Goal: Task Accomplishment & Management: Use online tool/utility

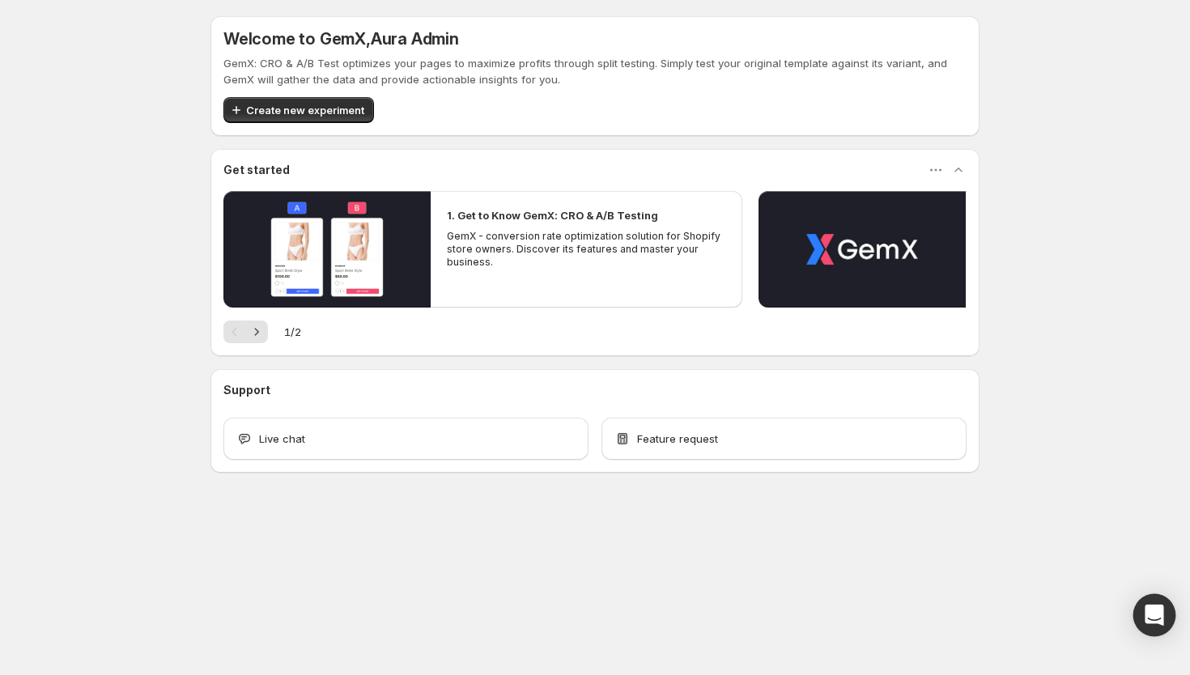
click at [1143, 611] on div "Open Intercom Messenger" at bounding box center [1154, 615] width 43 height 43
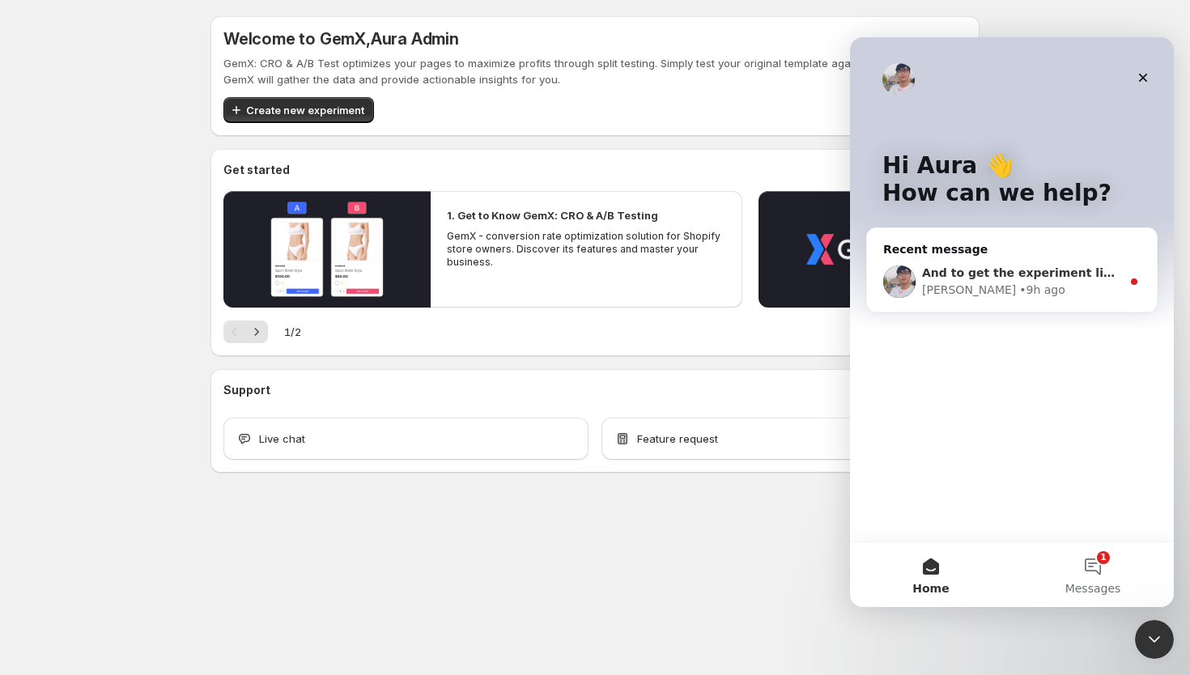
click at [1046, 295] on div "Antony • 9h ago" at bounding box center [1021, 290] width 199 height 17
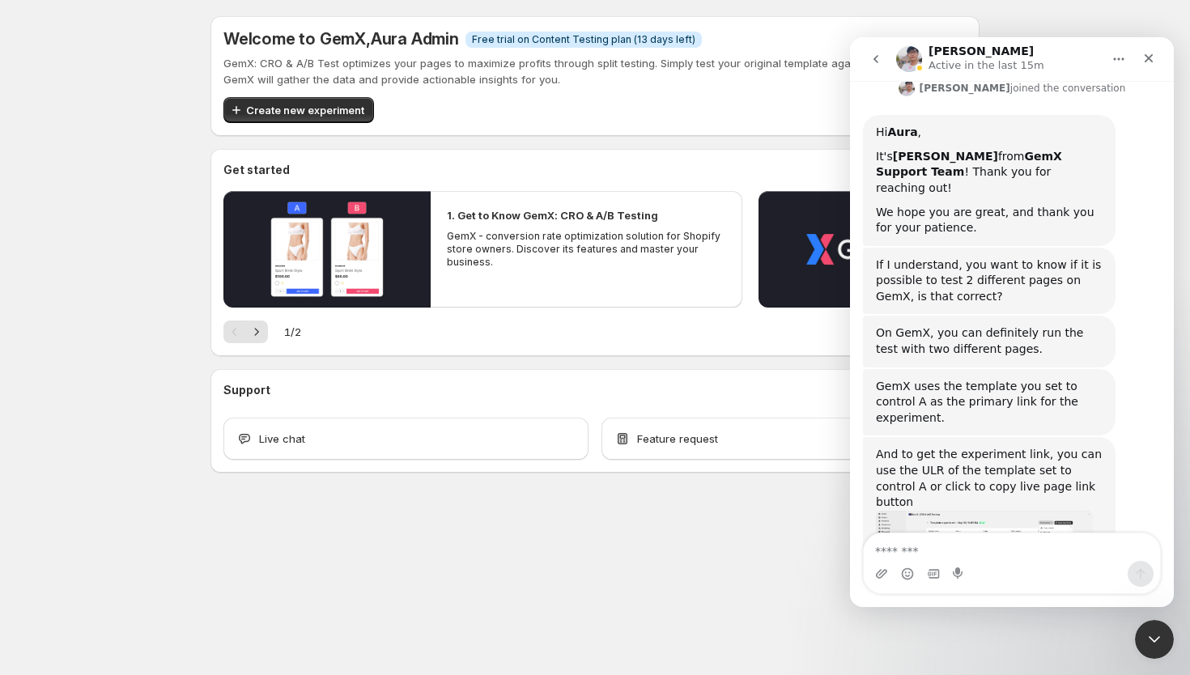
scroll to position [529, 0]
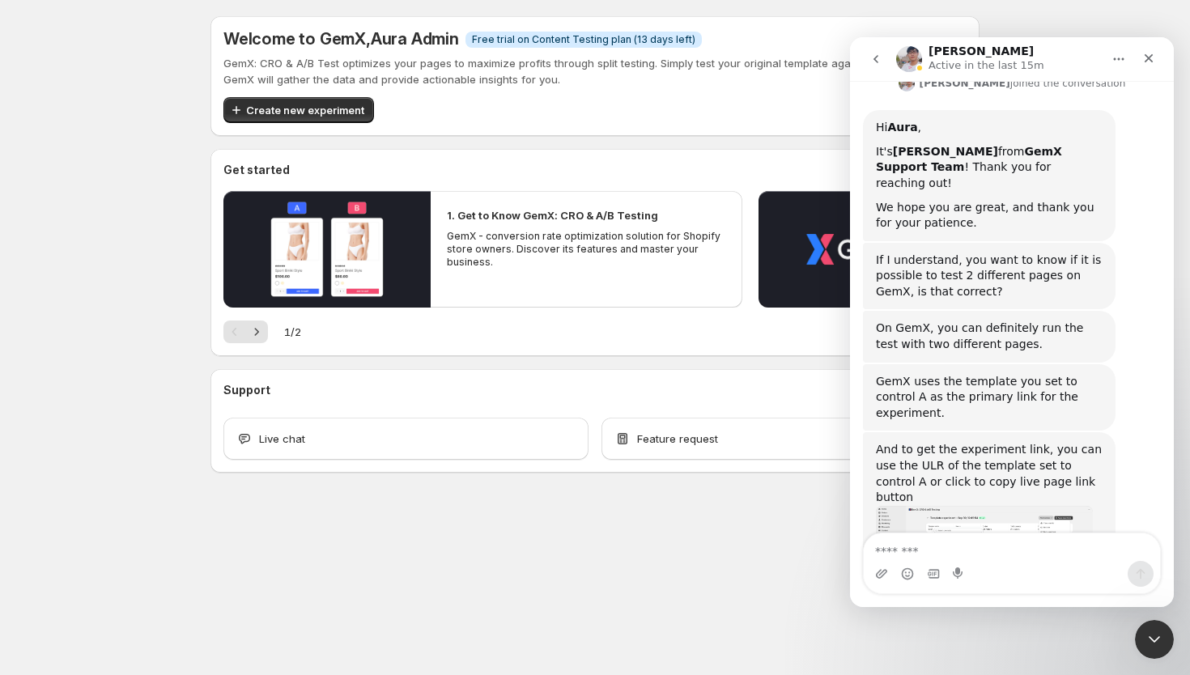
click at [956, 506] on img "Antony says…" at bounding box center [984, 552] width 217 height 92
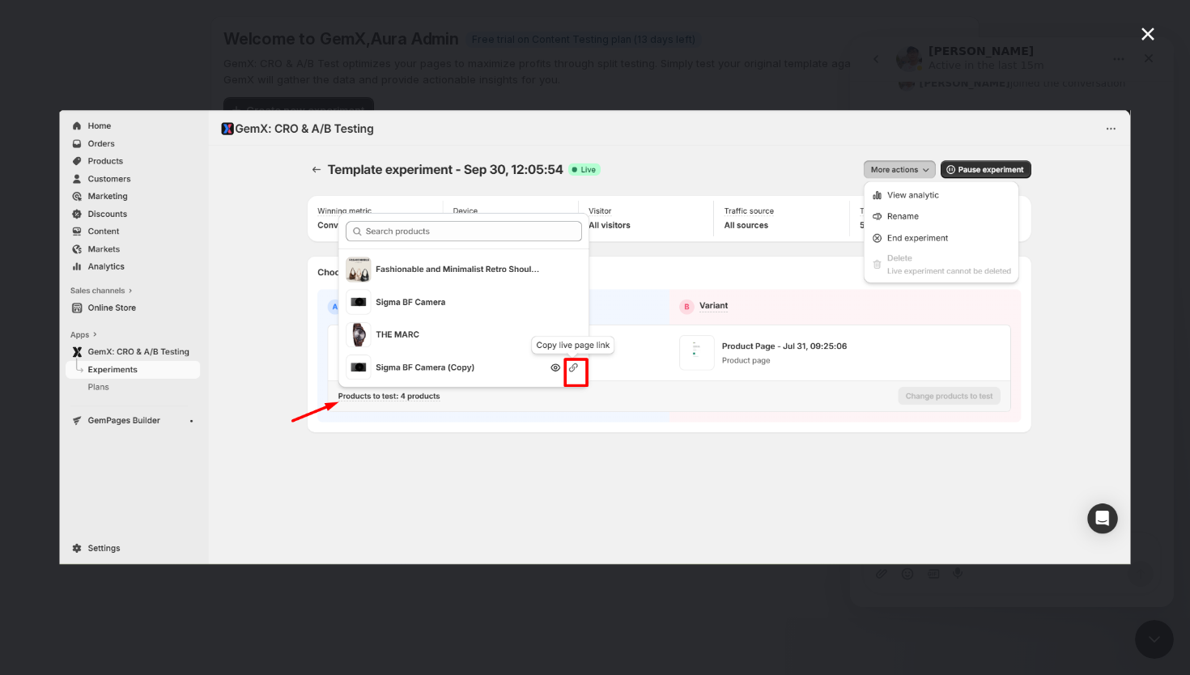
scroll to position [0, 0]
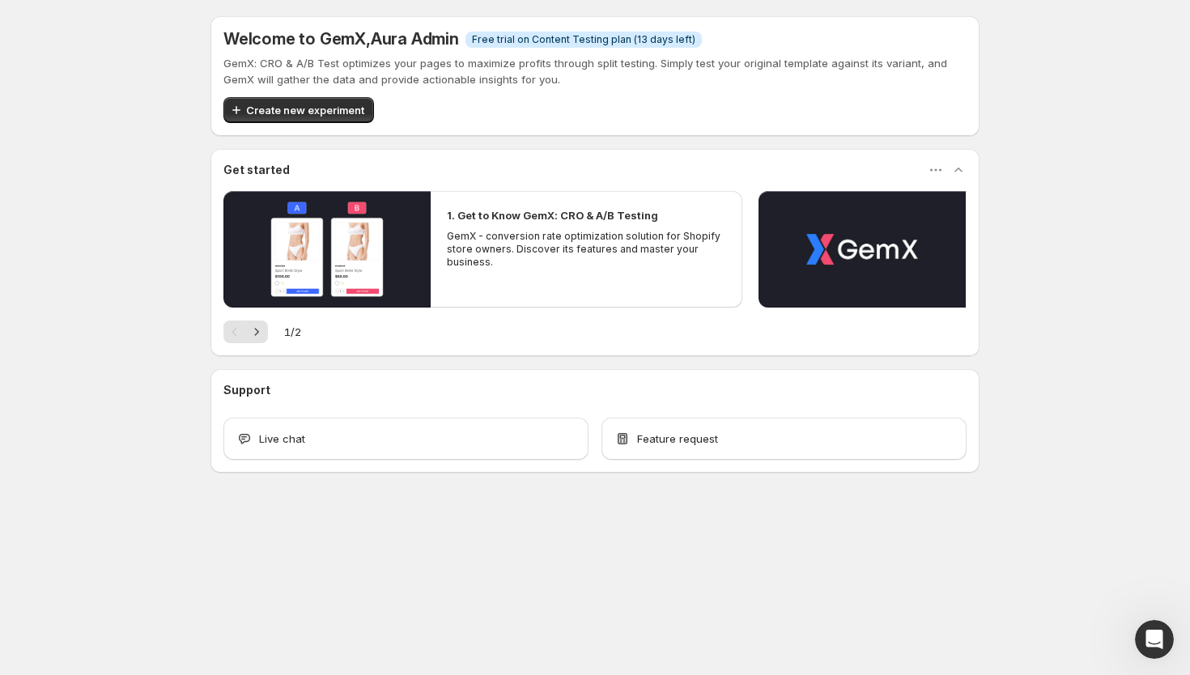
click at [1144, 34] on div "Welcome to GemX , Aura Admin Info Free trial on Content Testing plan (13 days l…" at bounding box center [595, 280] width 1190 height 560
click at [1160, 31] on div "Welcome to GemX , Aura Admin Info Free trial on Content Testing plan (13 days l…" at bounding box center [595, 280] width 1190 height 560
click at [1151, 31] on div "Welcome to GemX , Aura Admin Info Free trial on Content Testing plan (13 days l…" at bounding box center [595, 280] width 1190 height 560
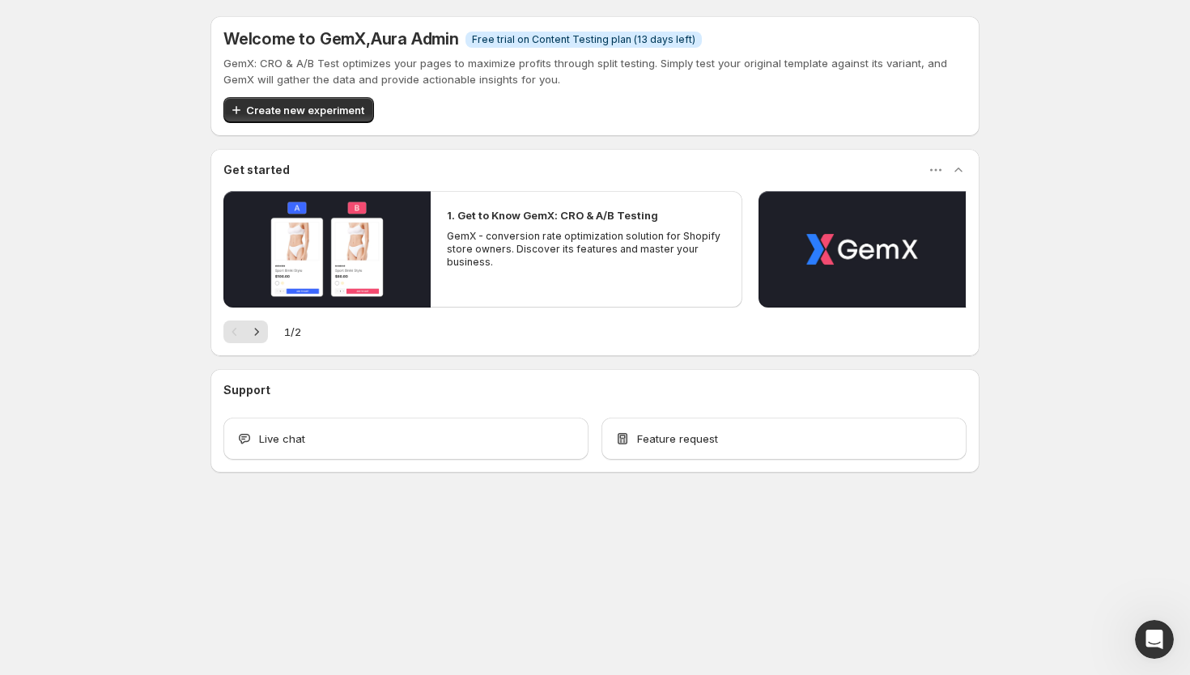
click at [1147, 44] on div "Welcome to GemX , Aura Admin Info Free trial on Content Testing plan (13 days l…" at bounding box center [595, 280] width 1190 height 560
click at [1147, 36] on div "Welcome to GemX , Aura Admin Info Free trial on Content Testing plan (13 days l…" at bounding box center [595, 280] width 1190 height 560
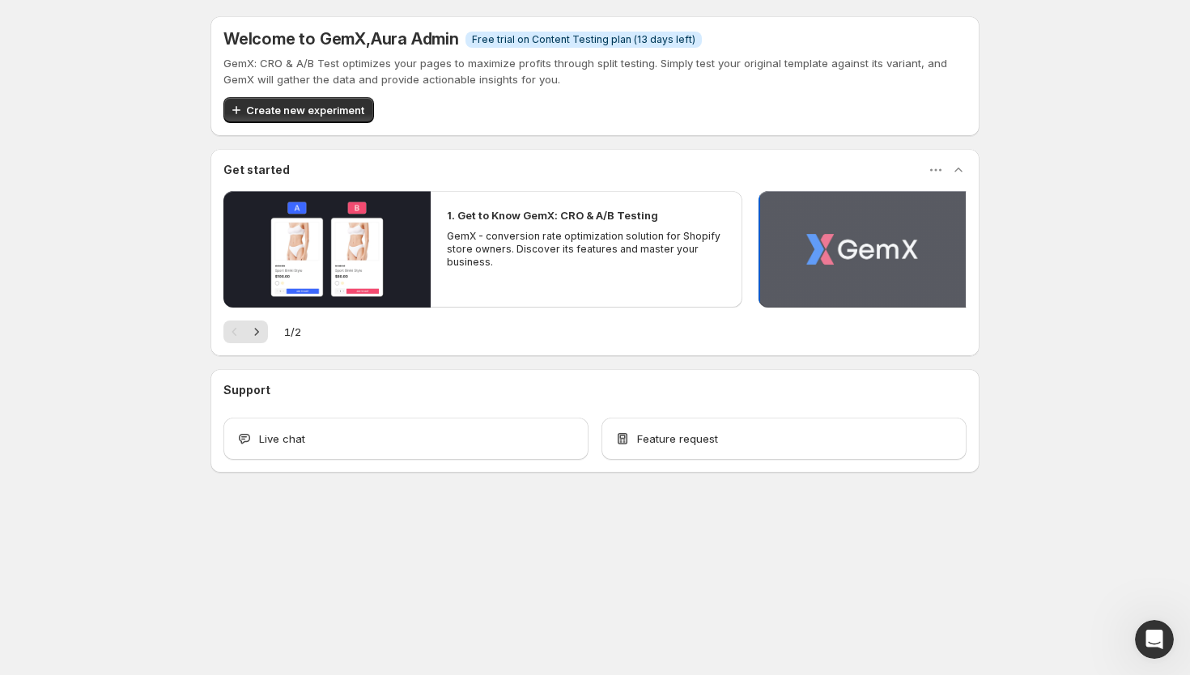
click at [828, 191] on button "Play video" at bounding box center [861, 249] width 207 height 117
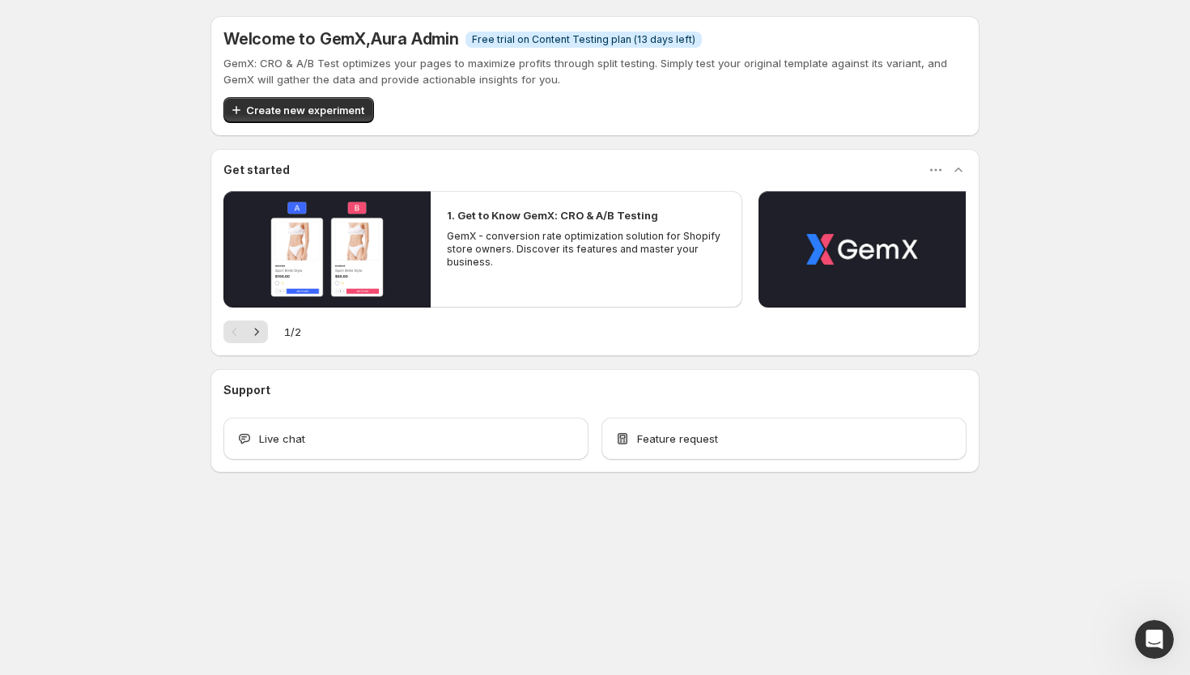
click at [244, 335] on div "Pagination" at bounding box center [234, 331] width 23 height 23
click at [259, 335] on icon "Next" at bounding box center [256, 332] width 16 height 16
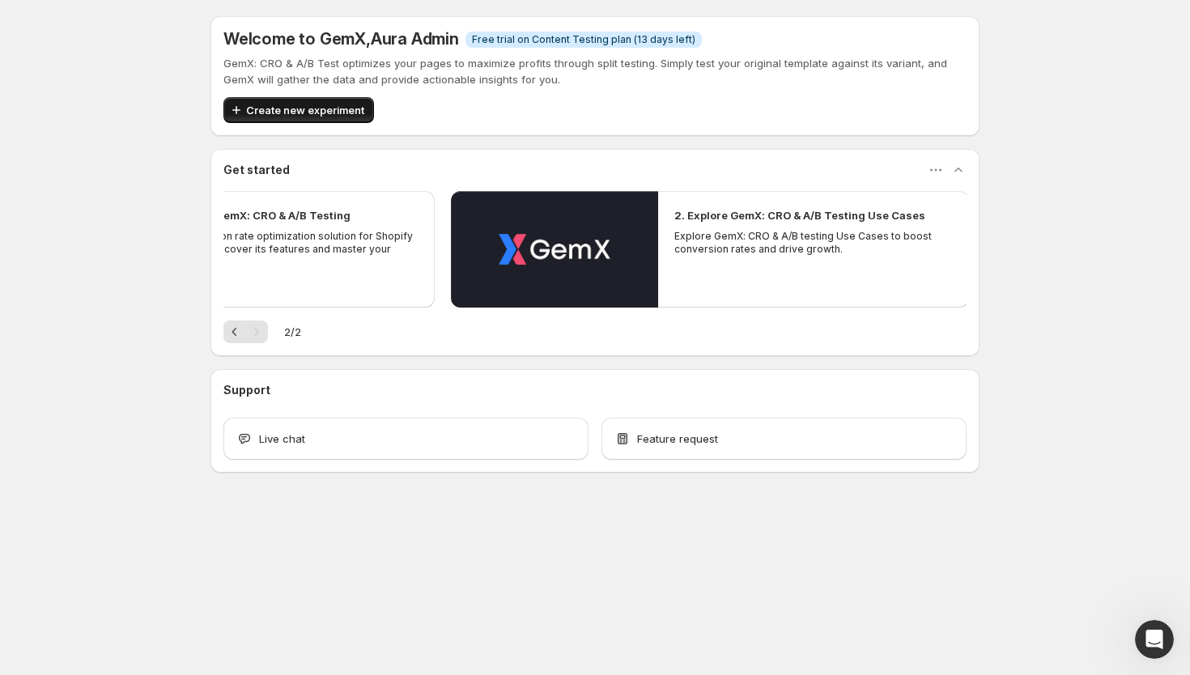
click at [303, 112] on span "Create new experiment" at bounding box center [305, 110] width 118 height 16
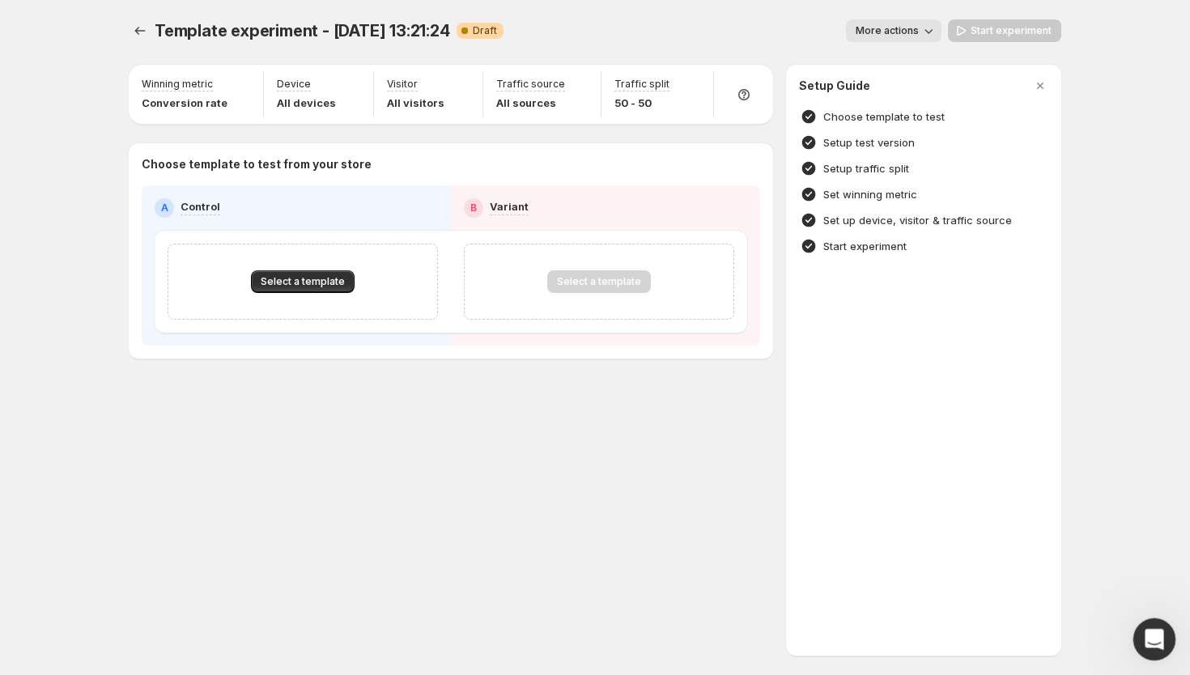
click at [1146, 640] on icon "Open Intercom Messenger" at bounding box center [1151, 636] width 11 height 13
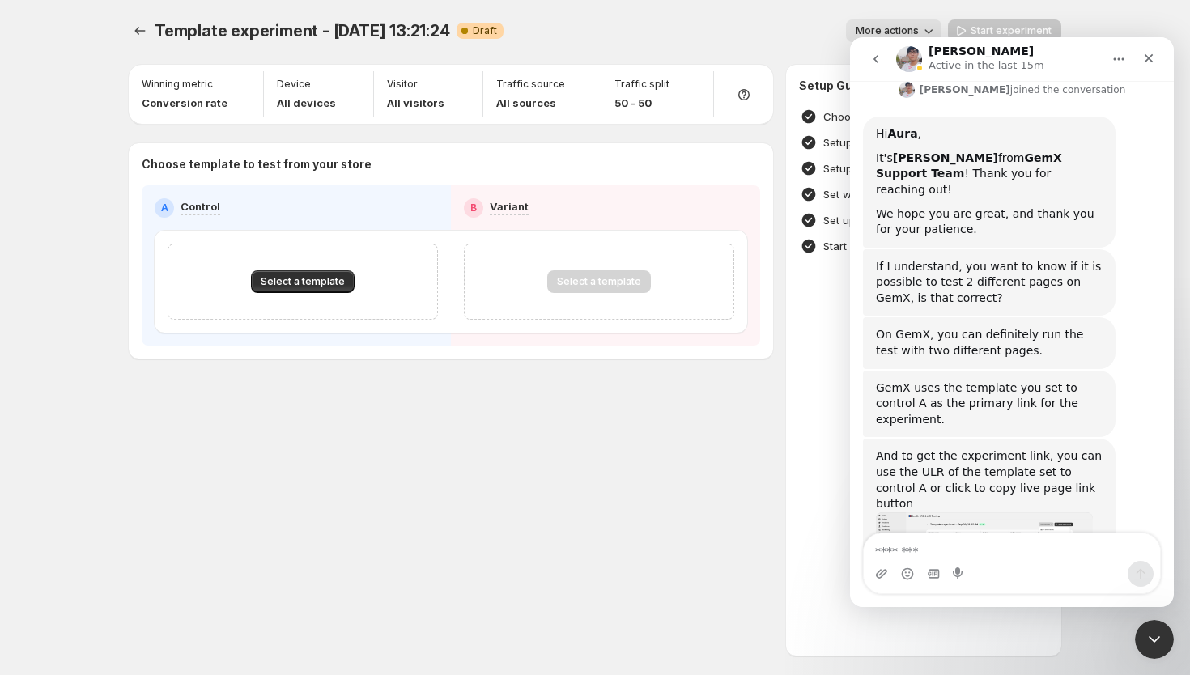
scroll to position [529, 0]
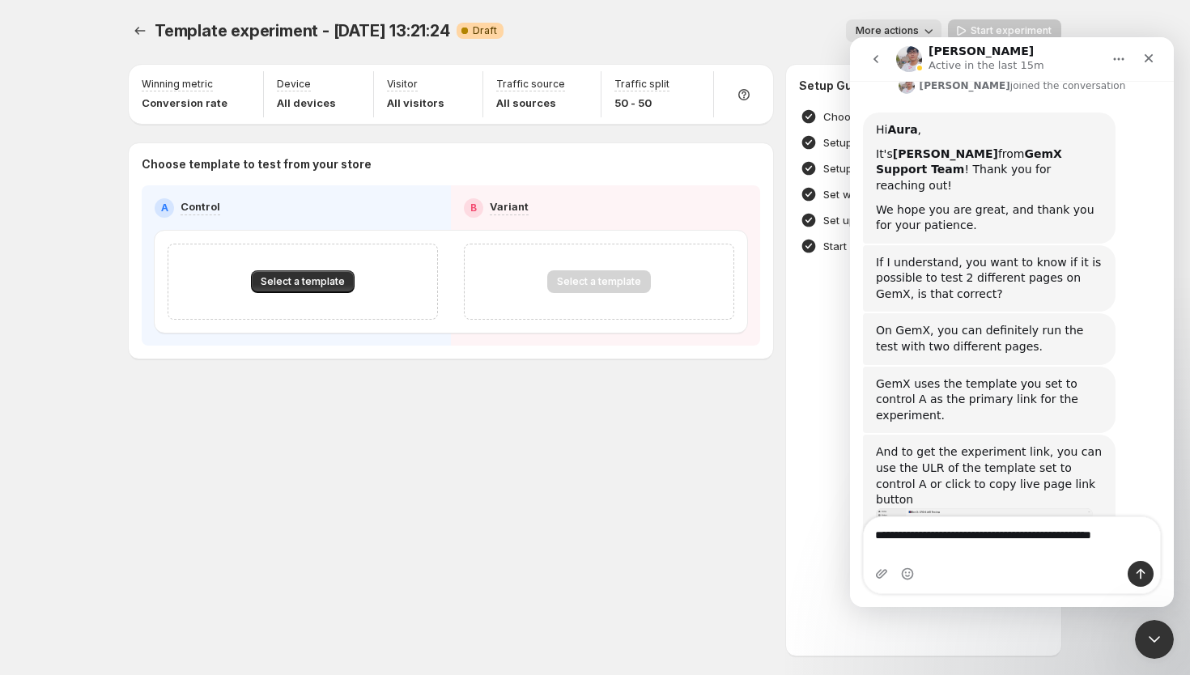
type textarea "**********"
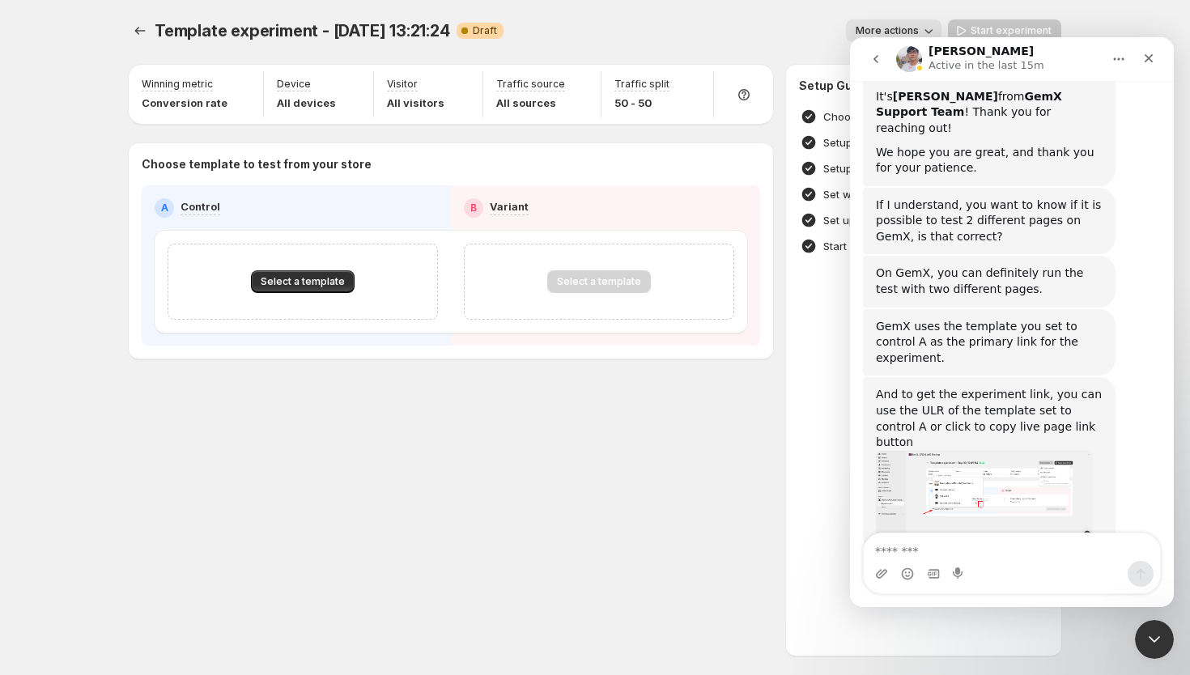
scroll to position [593, 0]
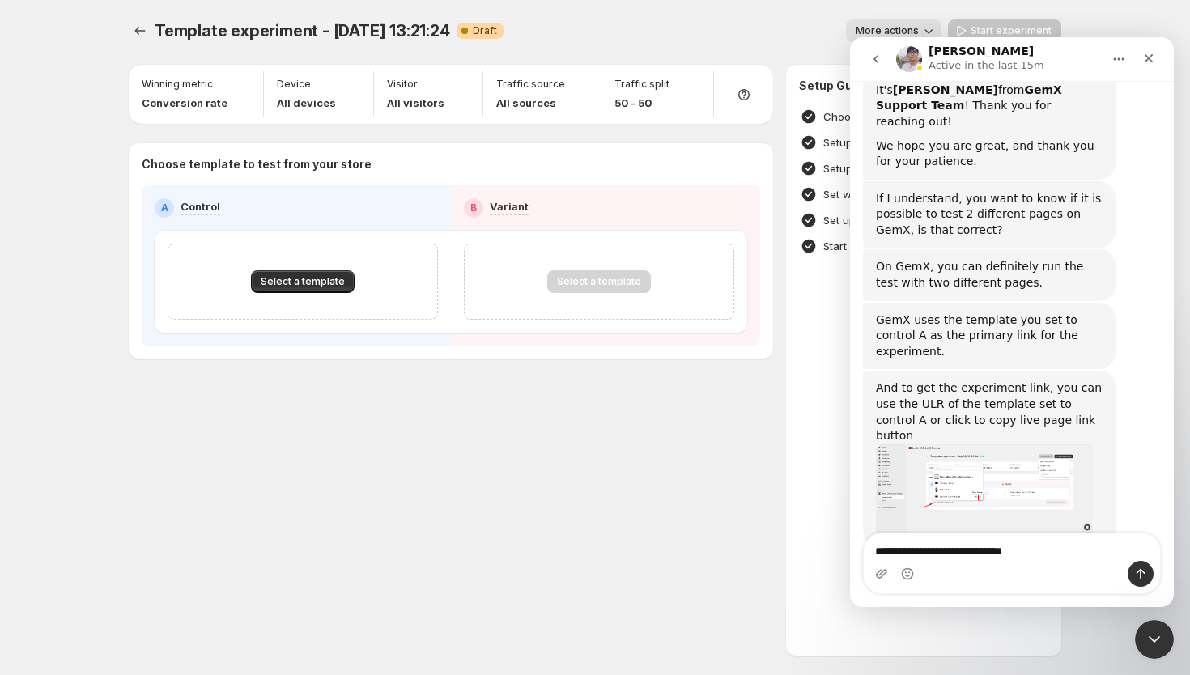
type textarea "**********"
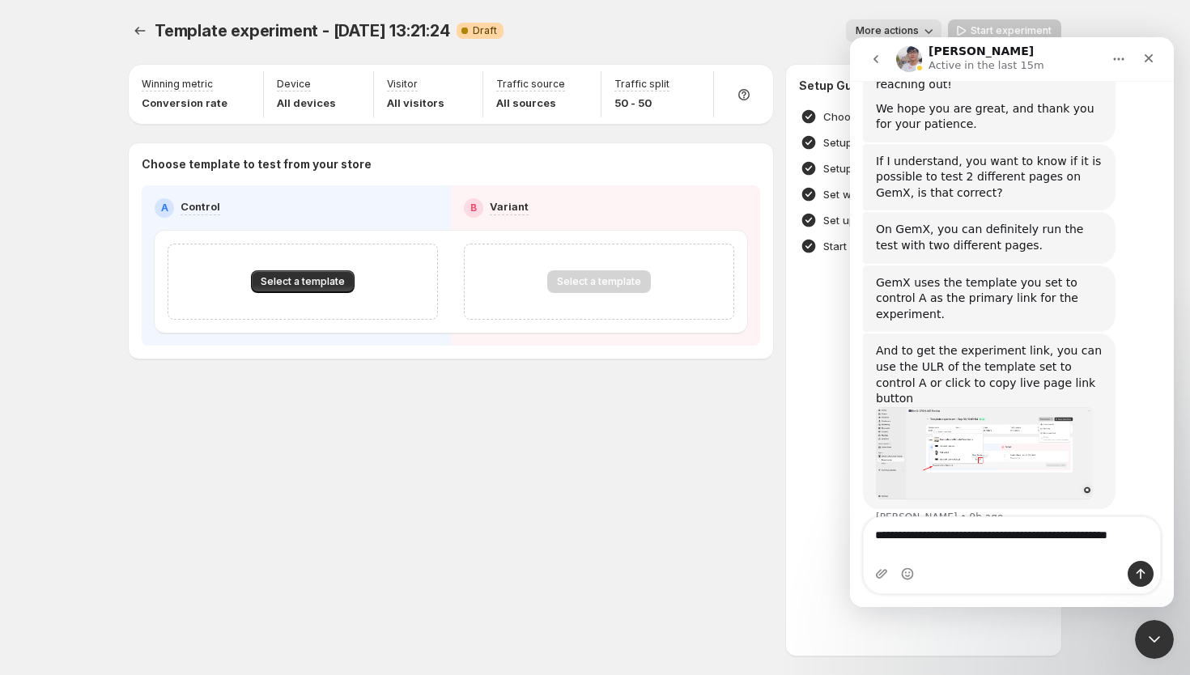
scroll to position [647, 0]
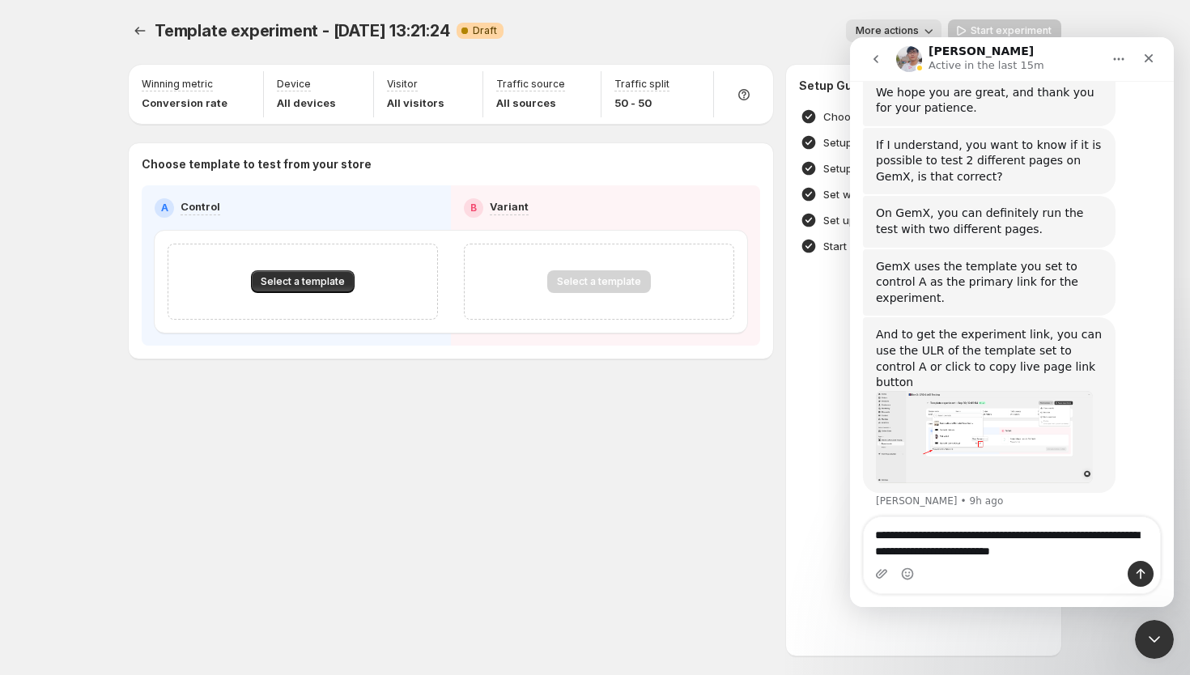
type textarea "**********"
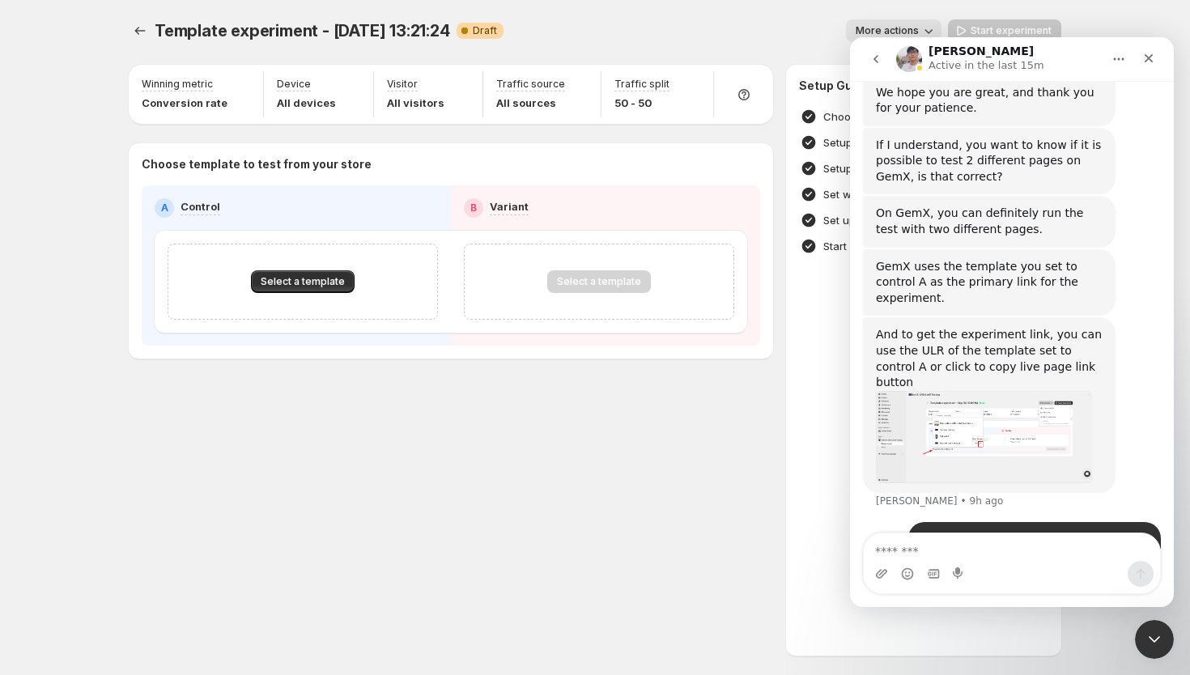
scroll to position [698, 0]
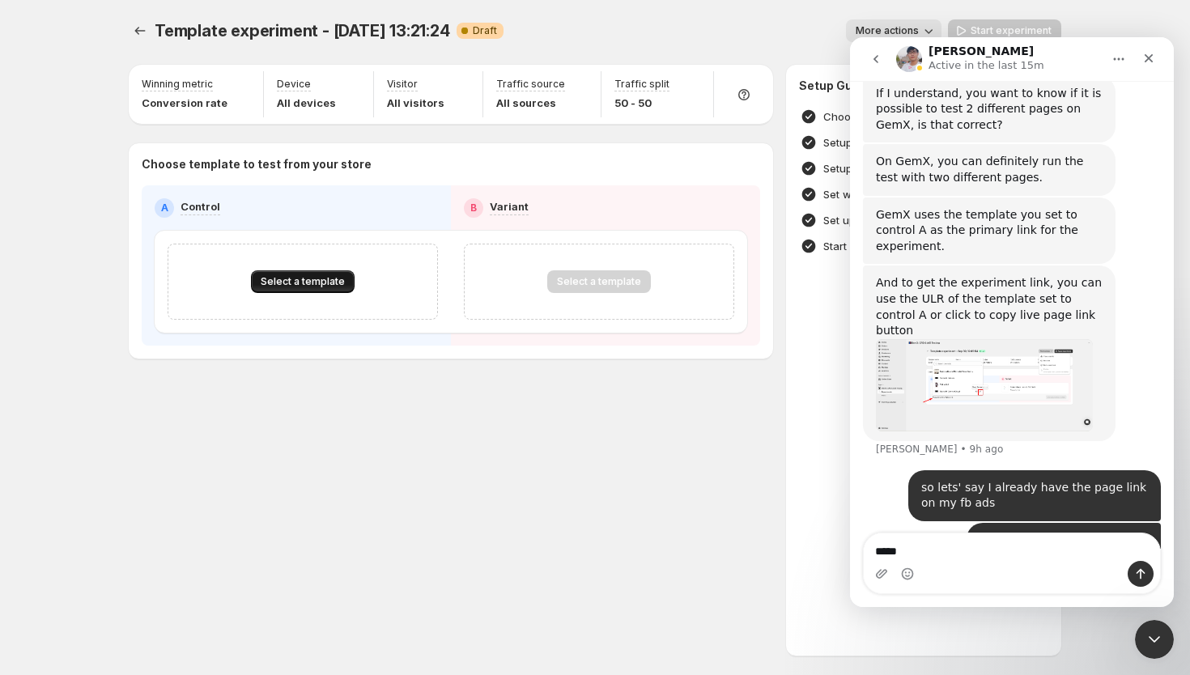
type textarea "****"
click at [278, 278] on span "Select a template" at bounding box center [303, 281] width 84 height 13
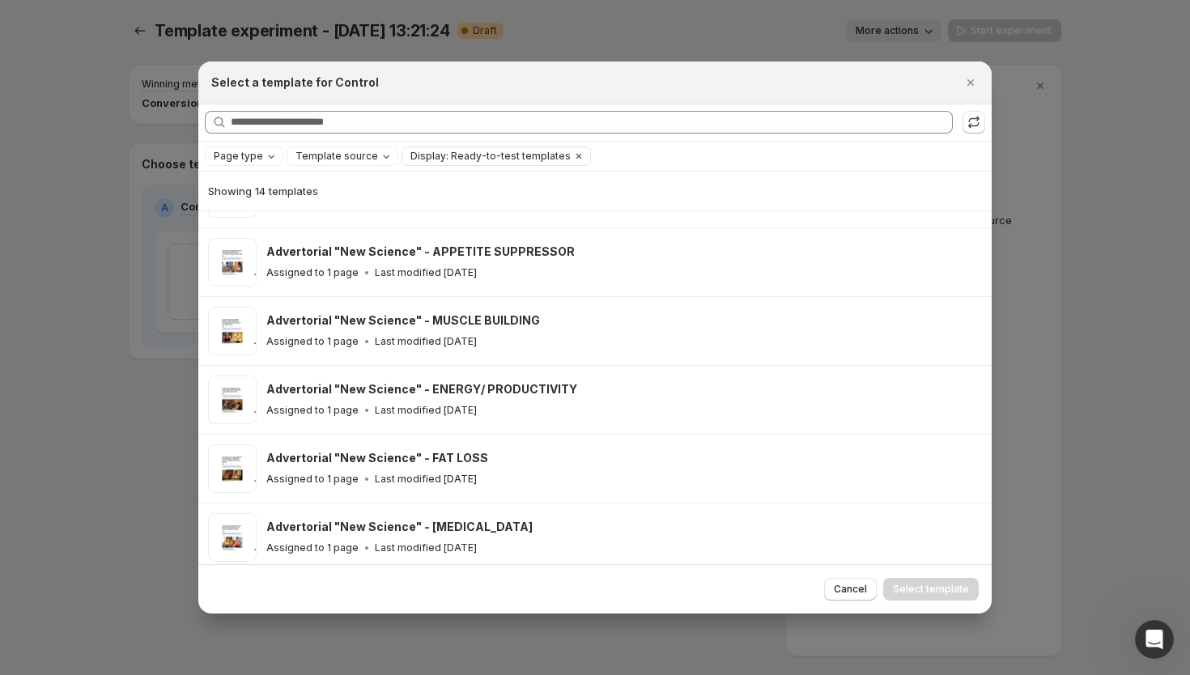
scroll to position [604, 0]
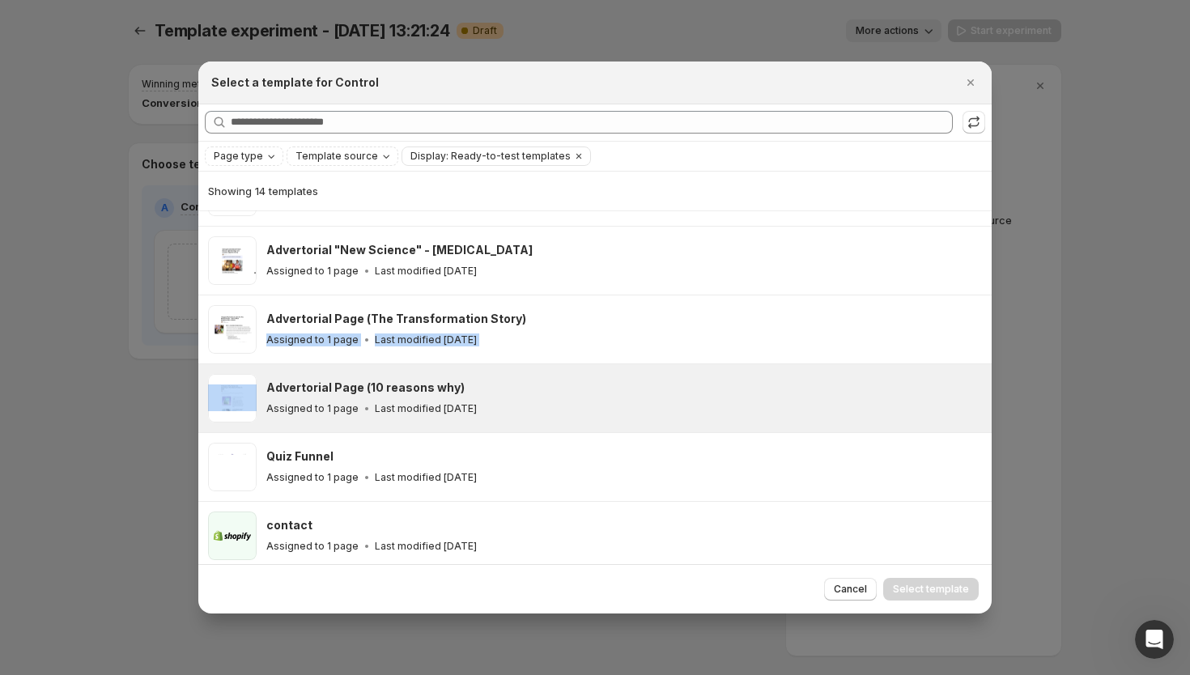
drag, startPoint x: 405, startPoint y: 324, endPoint x: 451, endPoint y: 369, distance: 64.7
click at [451, 371] on ul "Default Collection Template Assigned to 1 collection Last modified 3 months ago…" at bounding box center [594, 89] width 793 height 964
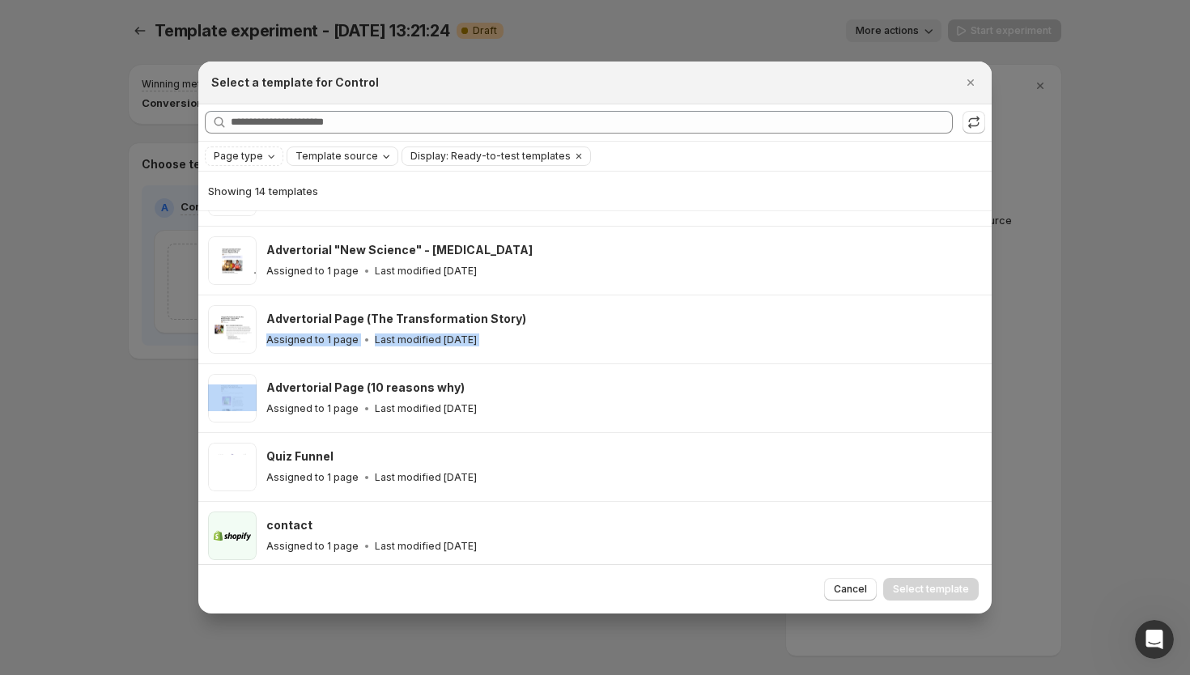
click at [311, 159] on span "Template source" at bounding box center [336, 156] width 83 height 13
click at [250, 156] on span "Page type" at bounding box center [238, 156] width 49 height 13
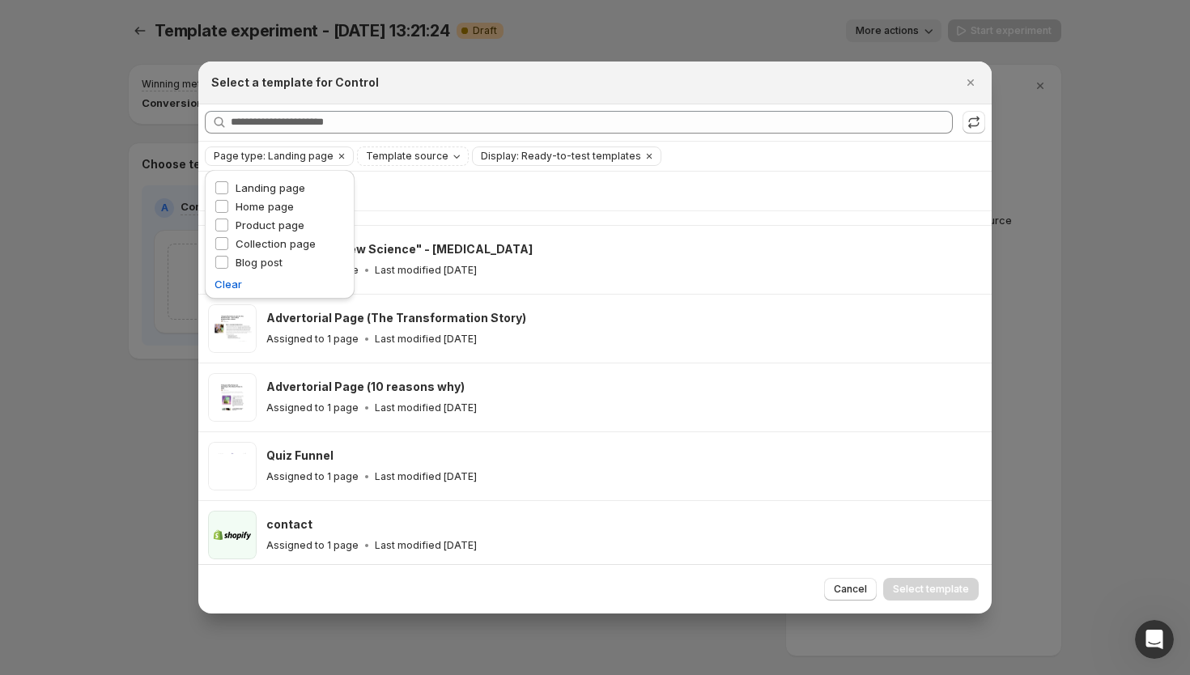
click at [404, 178] on div "Showing 12 templates" at bounding box center [595, 191] width 774 height 39
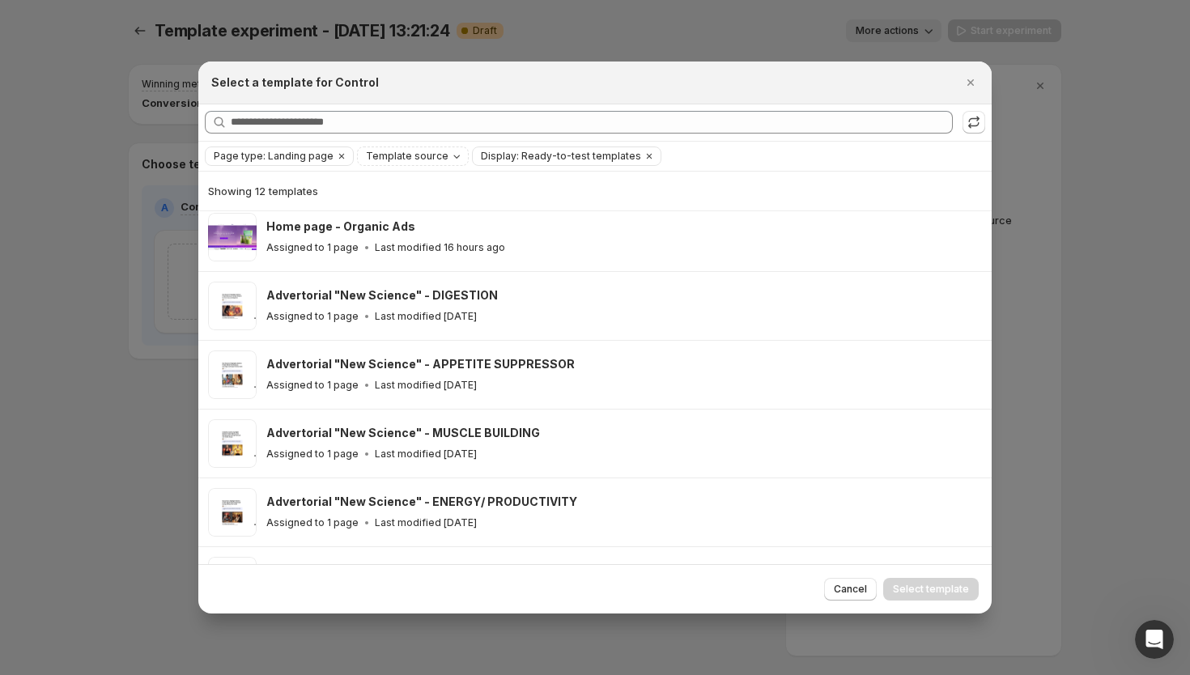
scroll to position [0, 0]
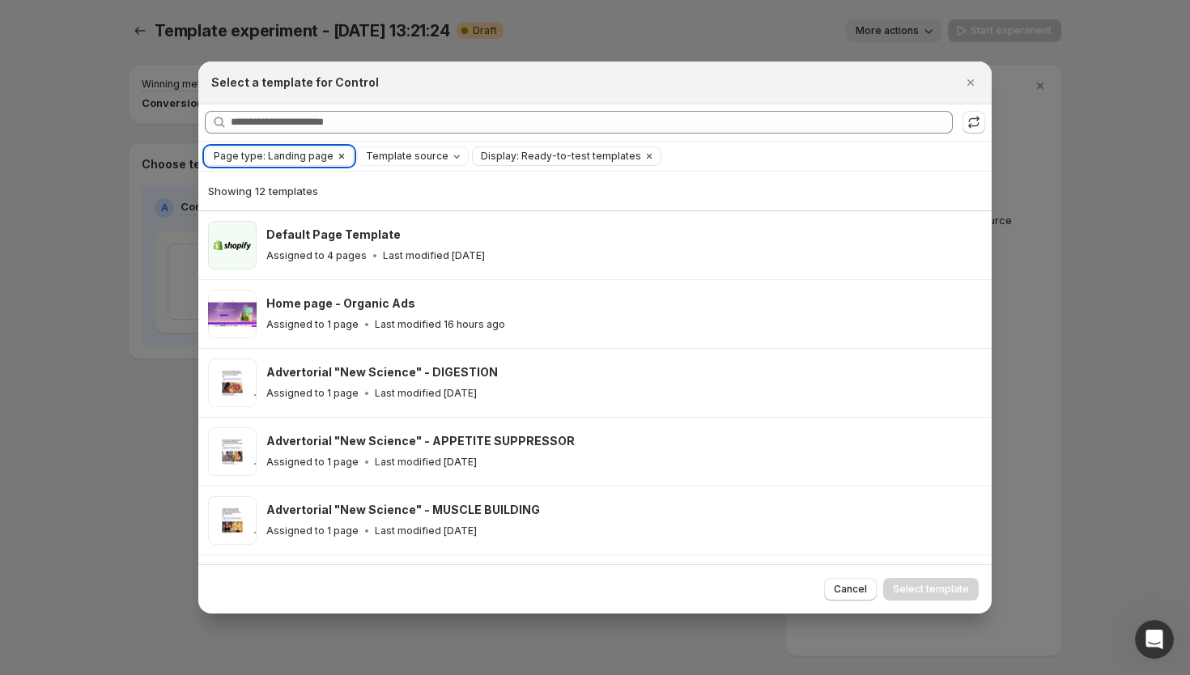
click at [279, 158] on span "Page type: Landing page" at bounding box center [274, 156] width 120 height 13
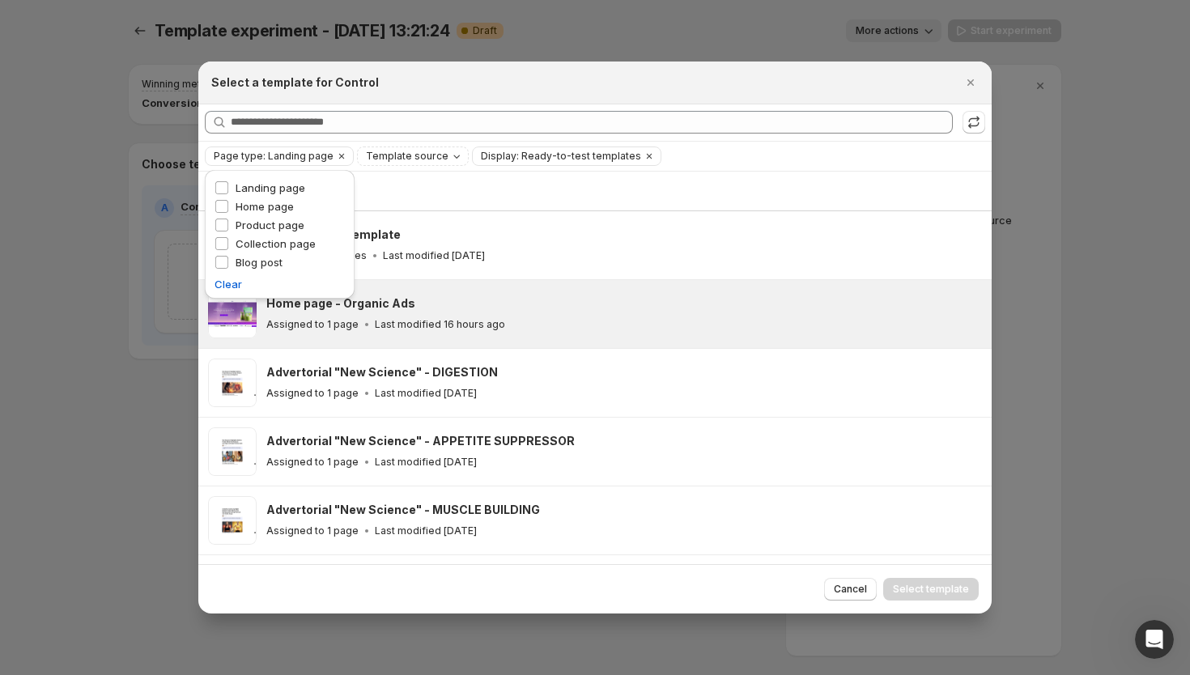
click at [452, 290] on div "Home page - Organic Ads Assigned to 1 page Last modified 16 hours ago" at bounding box center [623, 314] width 715 height 49
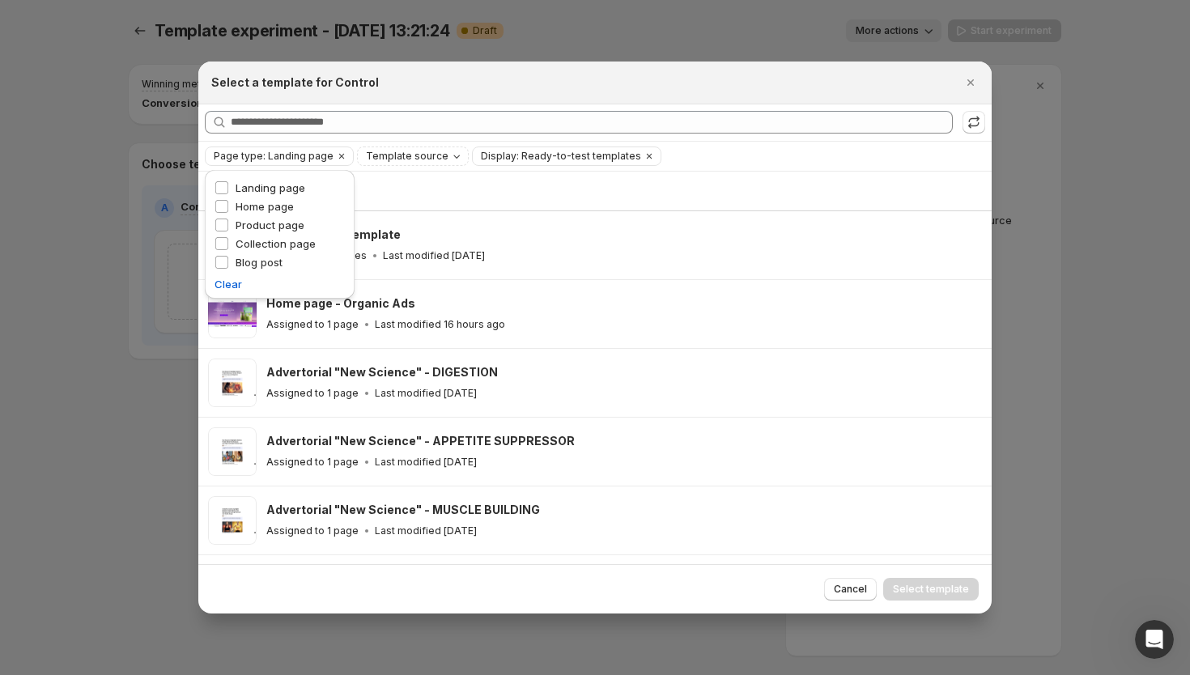
click at [460, 190] on div "Showing 12 templates" at bounding box center [595, 191] width 774 height 16
click at [339, 156] on icon "Clear" at bounding box center [341, 155] width 5 height 5
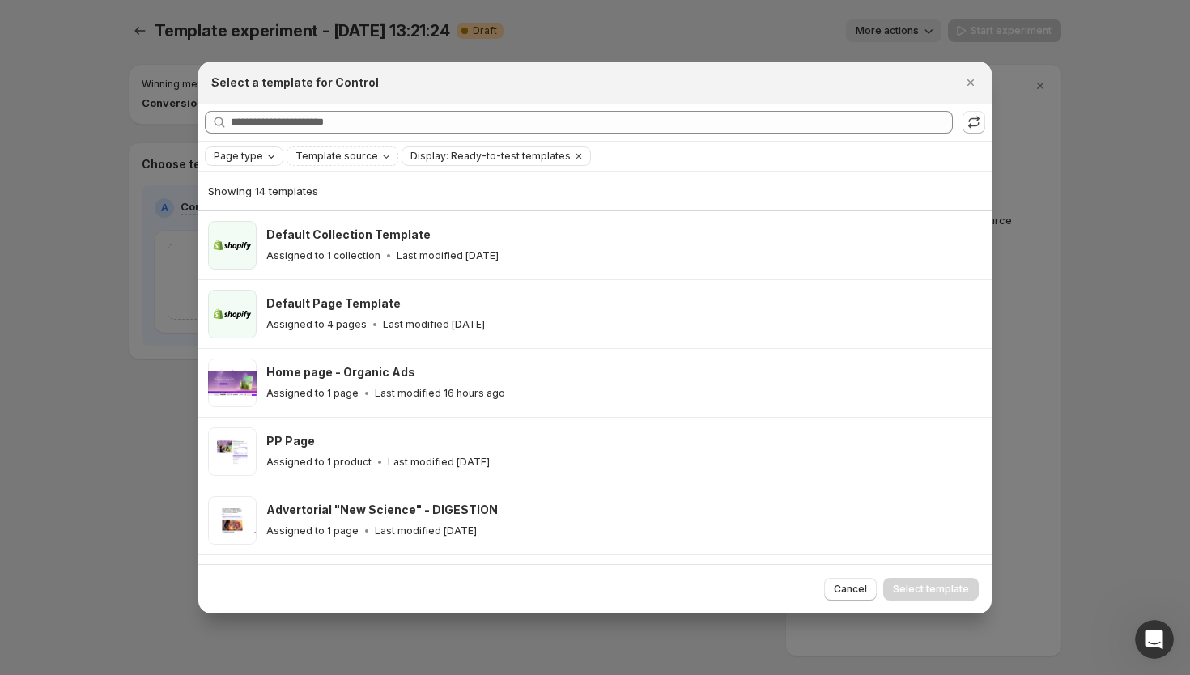
click at [259, 156] on span "Page type" at bounding box center [238, 156] width 49 height 13
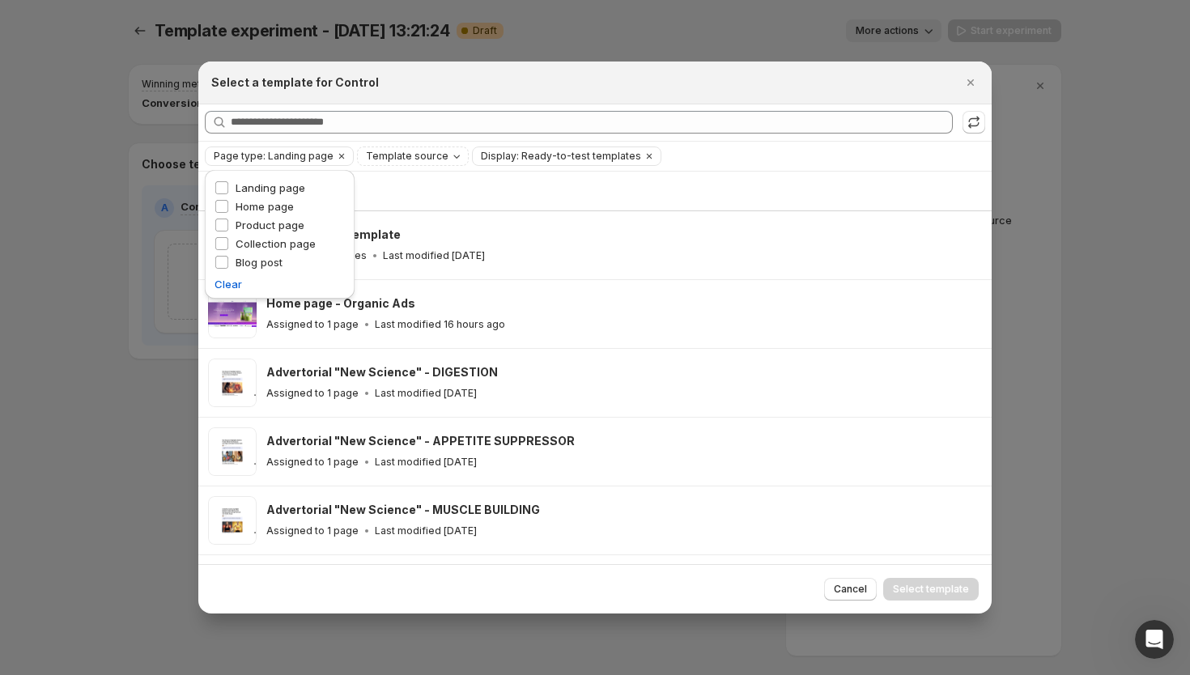
click at [456, 195] on div "Showing 12 templates" at bounding box center [595, 191] width 774 height 16
click at [240, 160] on span "Page type: Landing page" at bounding box center [274, 156] width 120 height 13
click at [213, 207] on div "Page type Landing page Home page Product page Collection page Blog post Clear" at bounding box center [280, 233] width 150 height 127
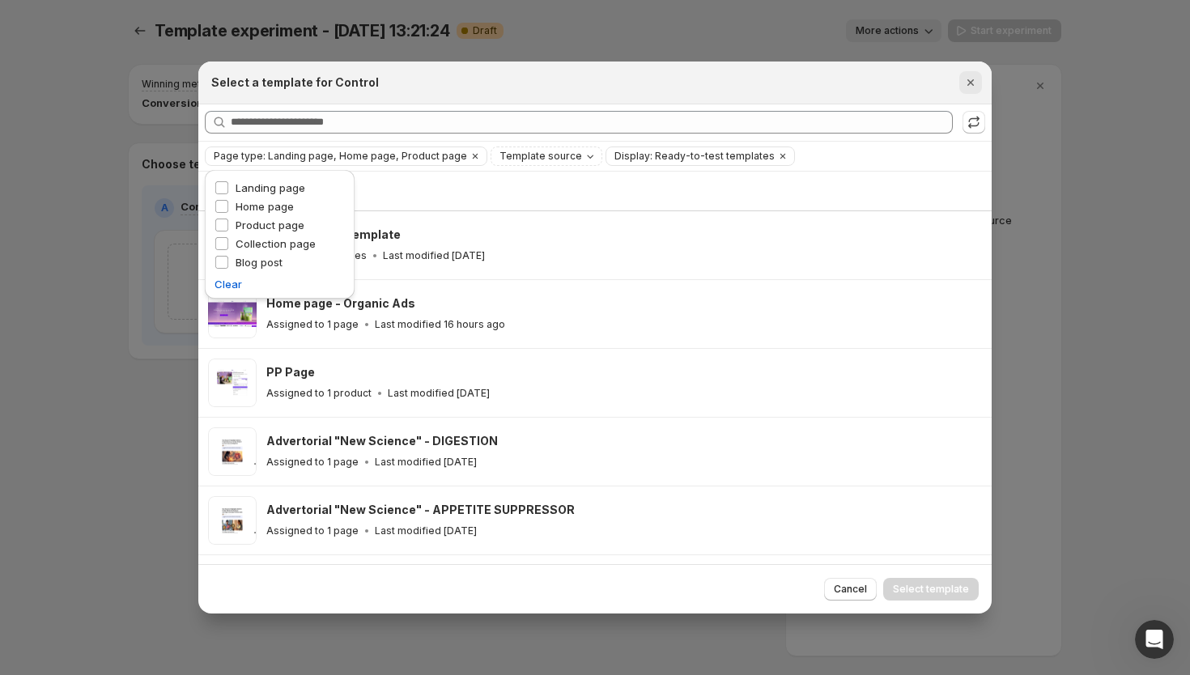
click at [973, 79] on icon "Close" at bounding box center [970, 82] width 6 height 6
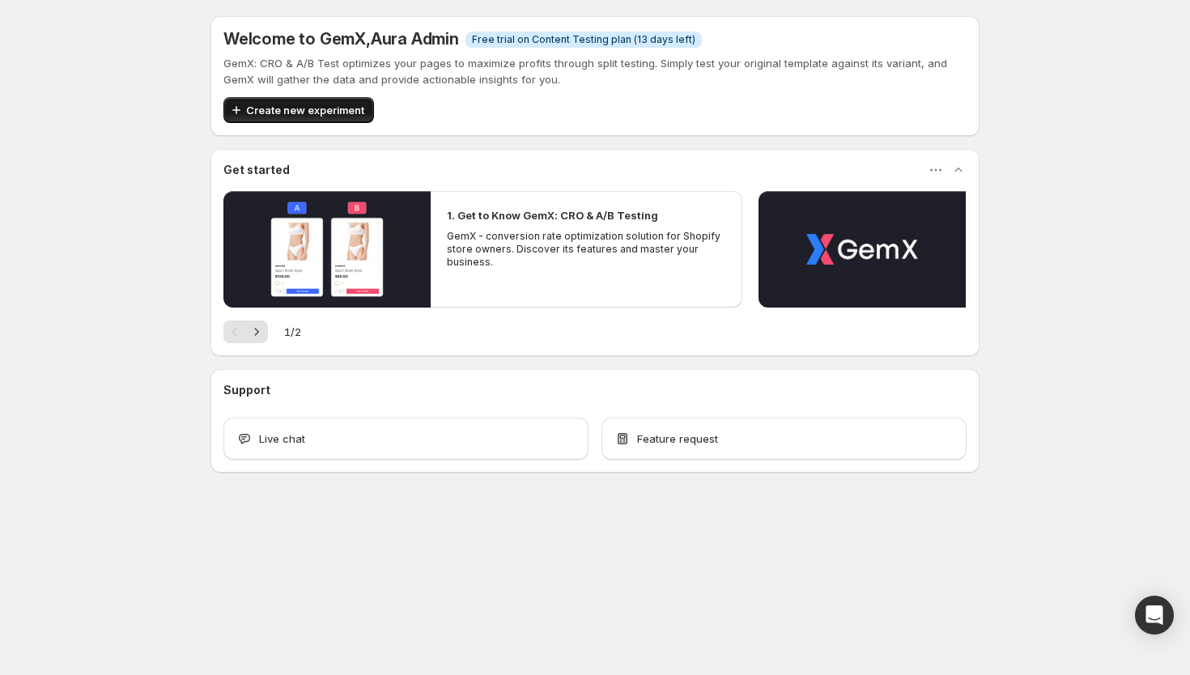
click at [250, 117] on span "Create new experiment" at bounding box center [305, 110] width 118 height 16
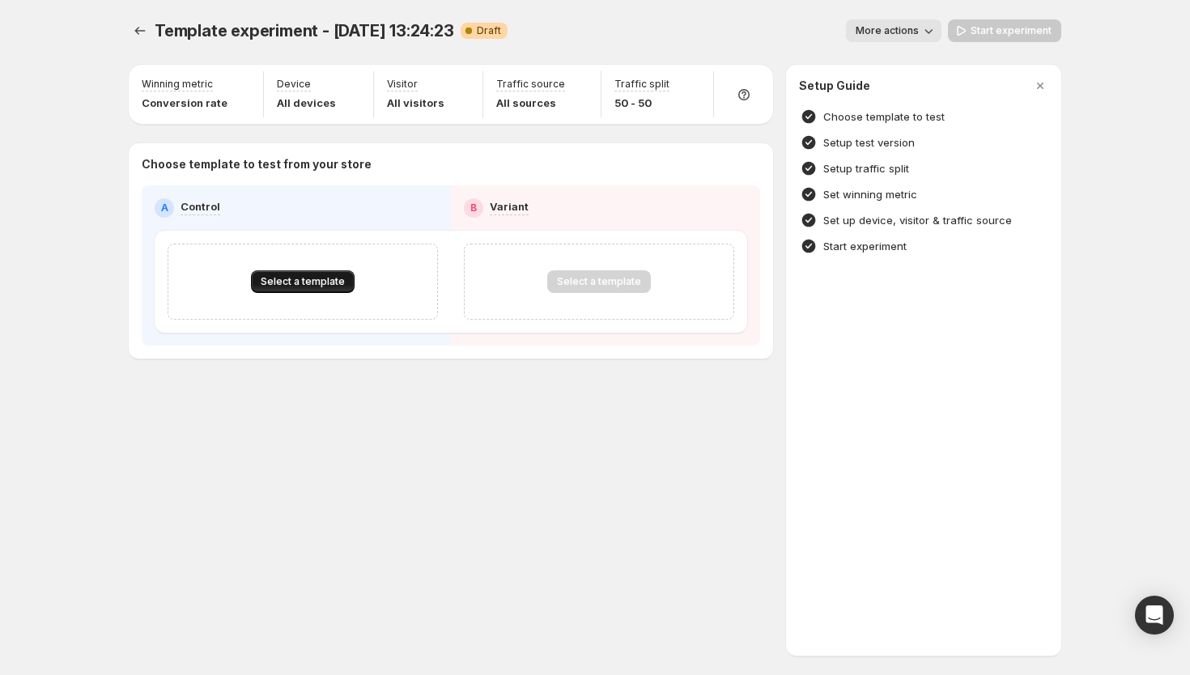
click at [303, 289] on button "Select a template" at bounding box center [303, 281] width 104 height 23
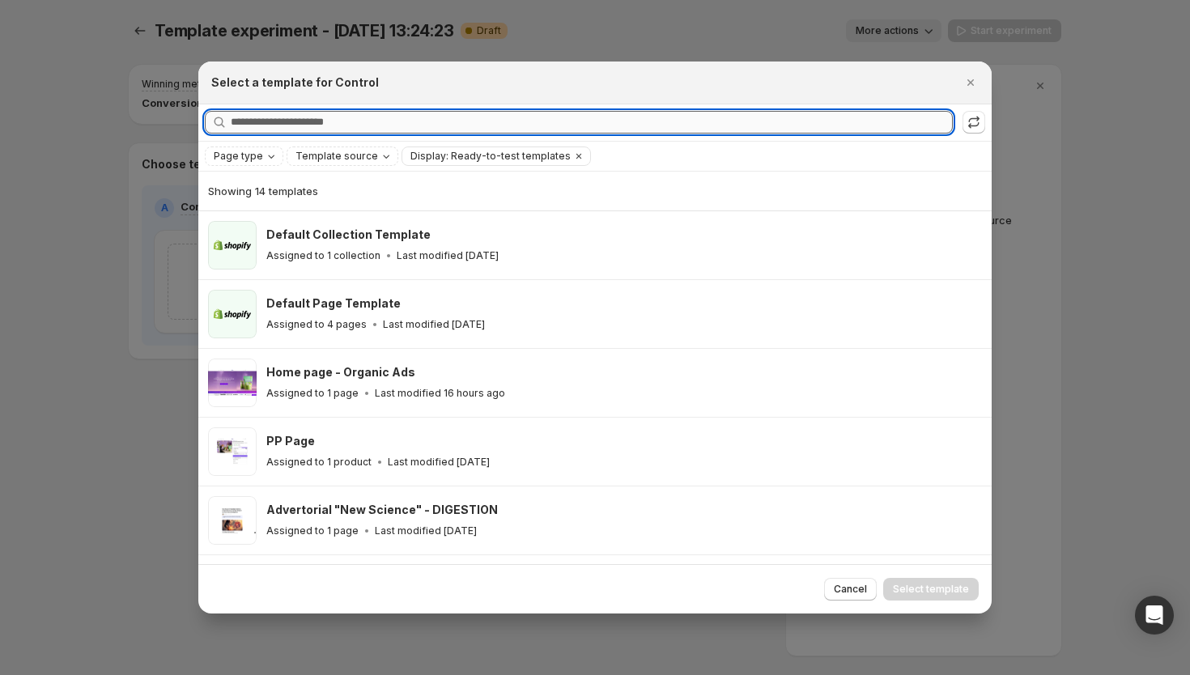
click at [357, 116] on input "Searching all templates" at bounding box center [592, 122] width 722 height 23
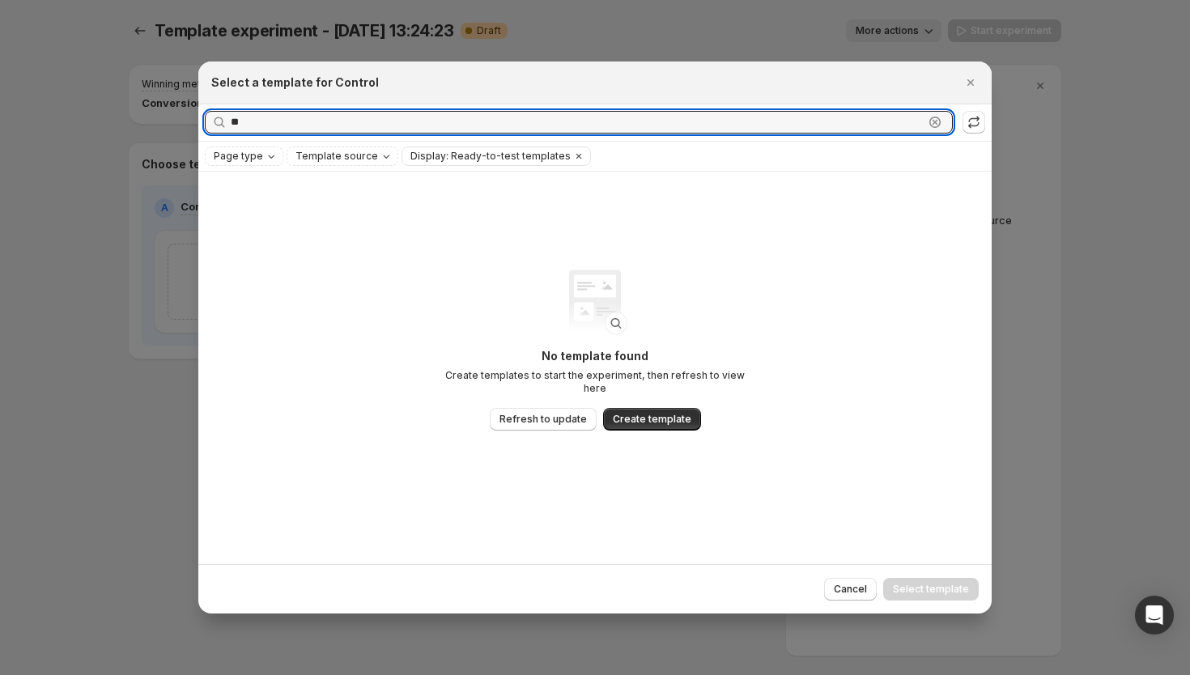
type input "*"
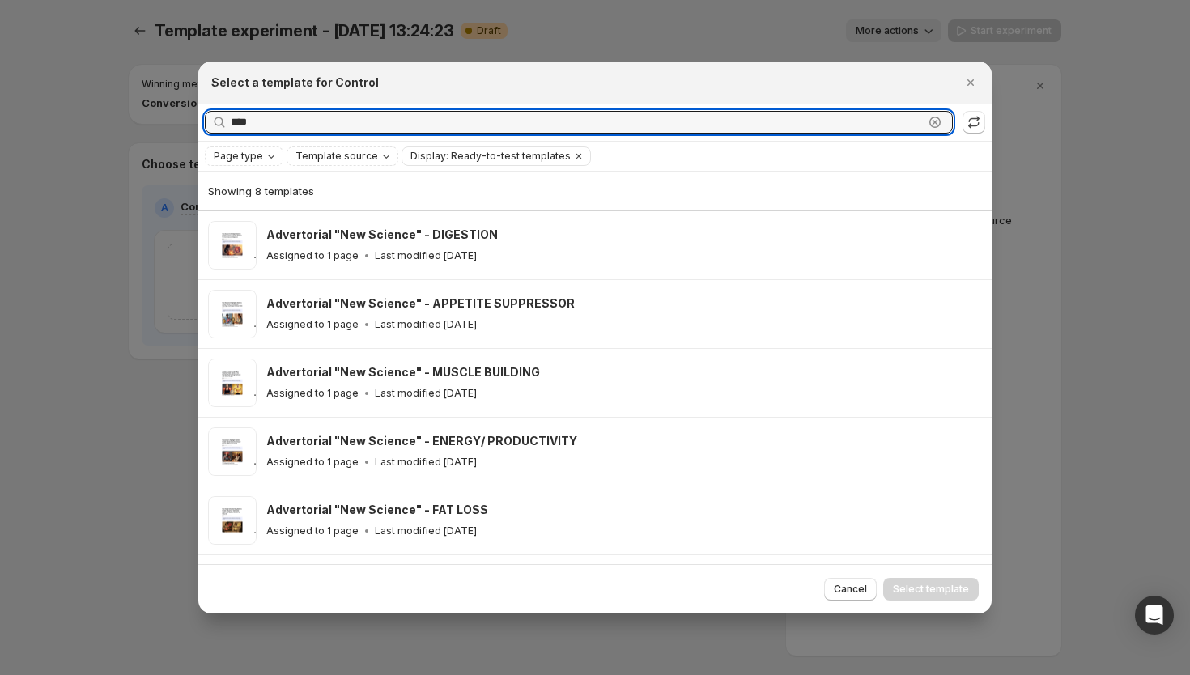
type input "****"
click at [933, 124] on icon ":rf:" at bounding box center [935, 123] width 6 height 6
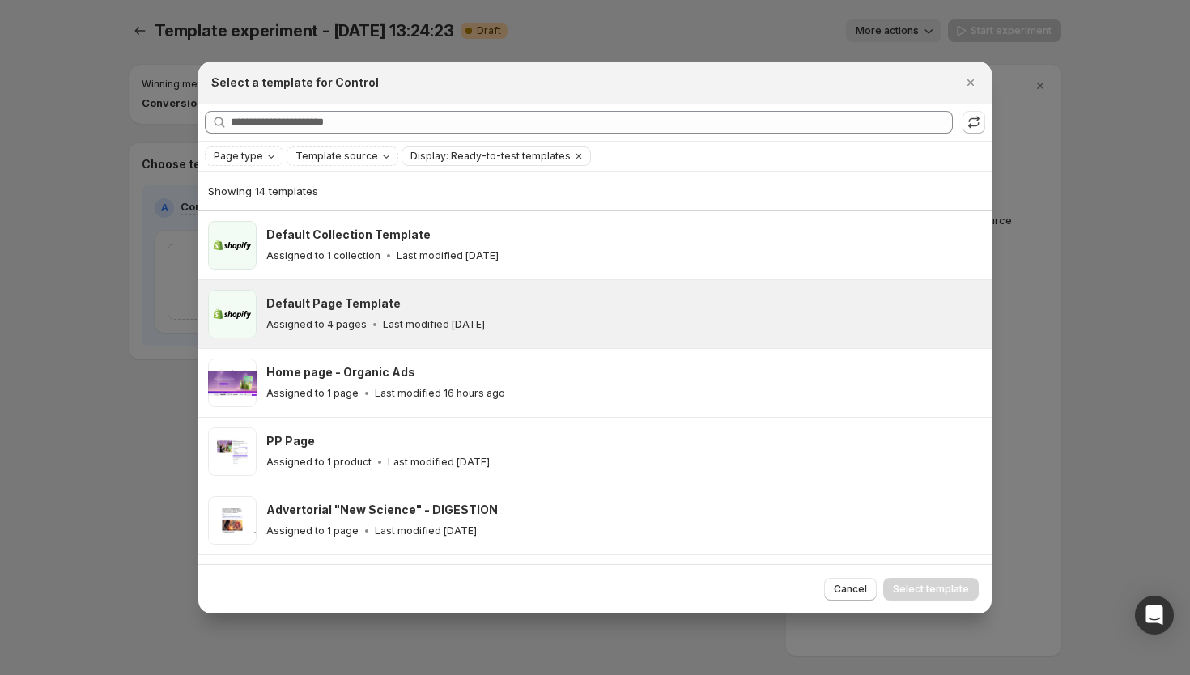
click at [562, 304] on div "Default Page Template" at bounding box center [621, 303] width 710 height 16
click at [221, 314] on span ":rf:" at bounding box center [232, 314] width 49 height 49
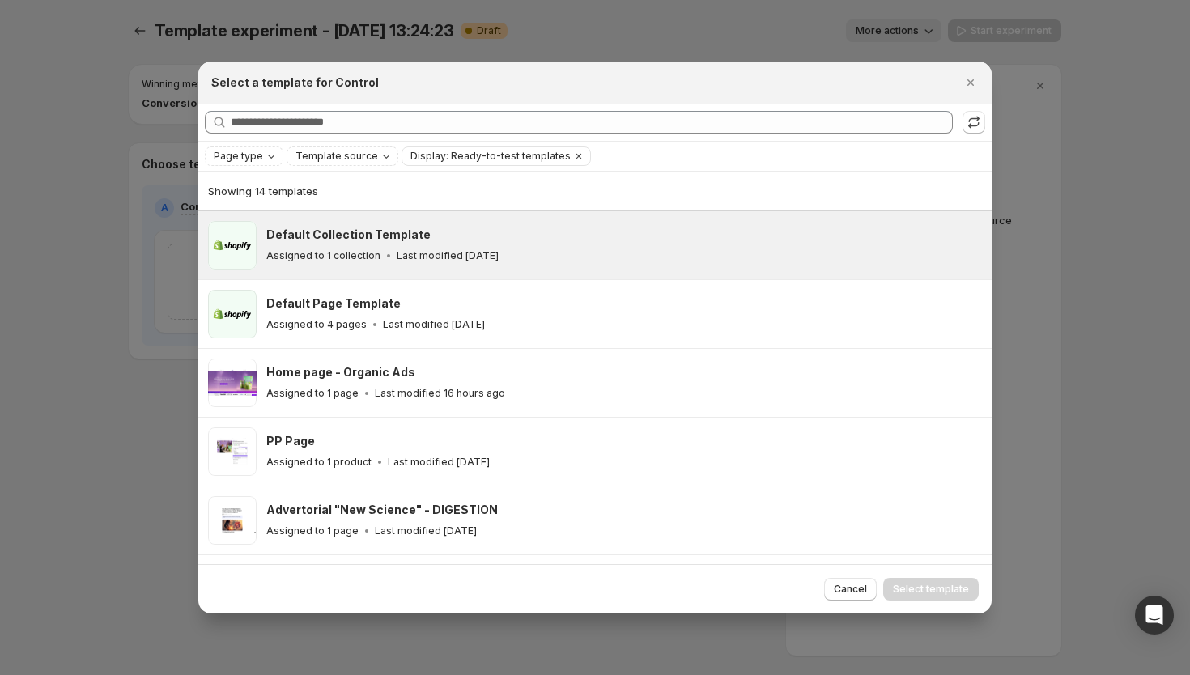
click at [227, 248] on span ":rf:" at bounding box center [232, 245] width 49 height 49
click at [335, 231] on h3 "Default Collection Template" at bounding box center [348, 235] width 164 height 16
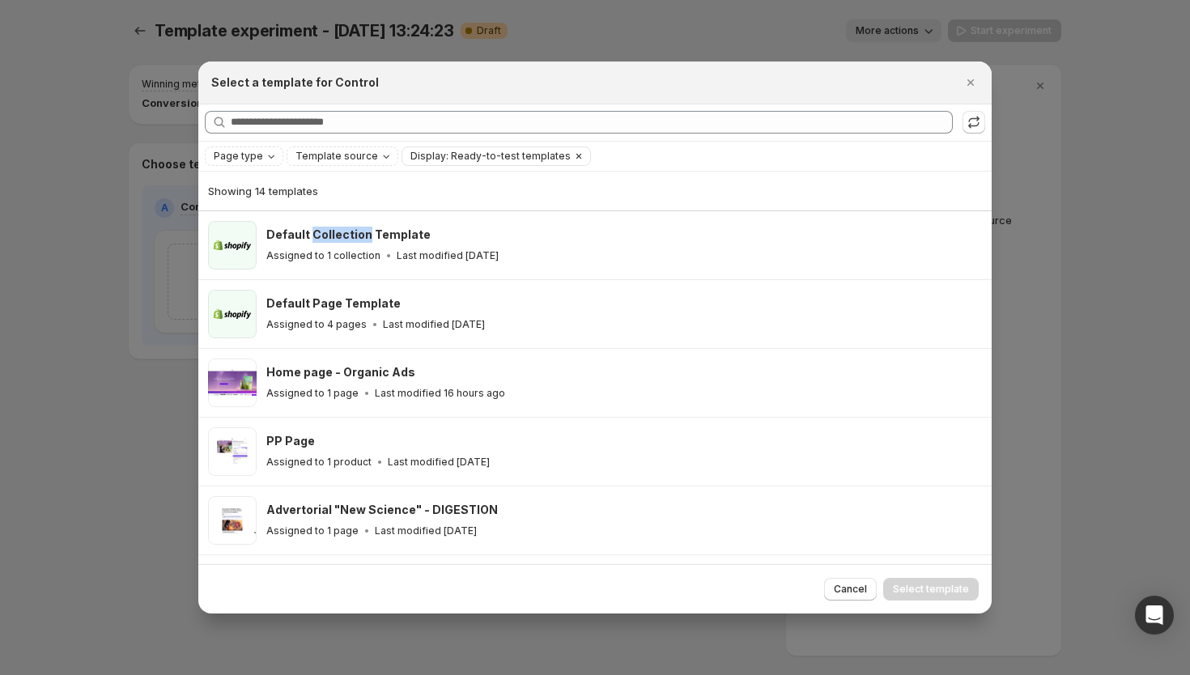
click at [572, 159] on icon "Clear" at bounding box center [578, 156] width 13 height 13
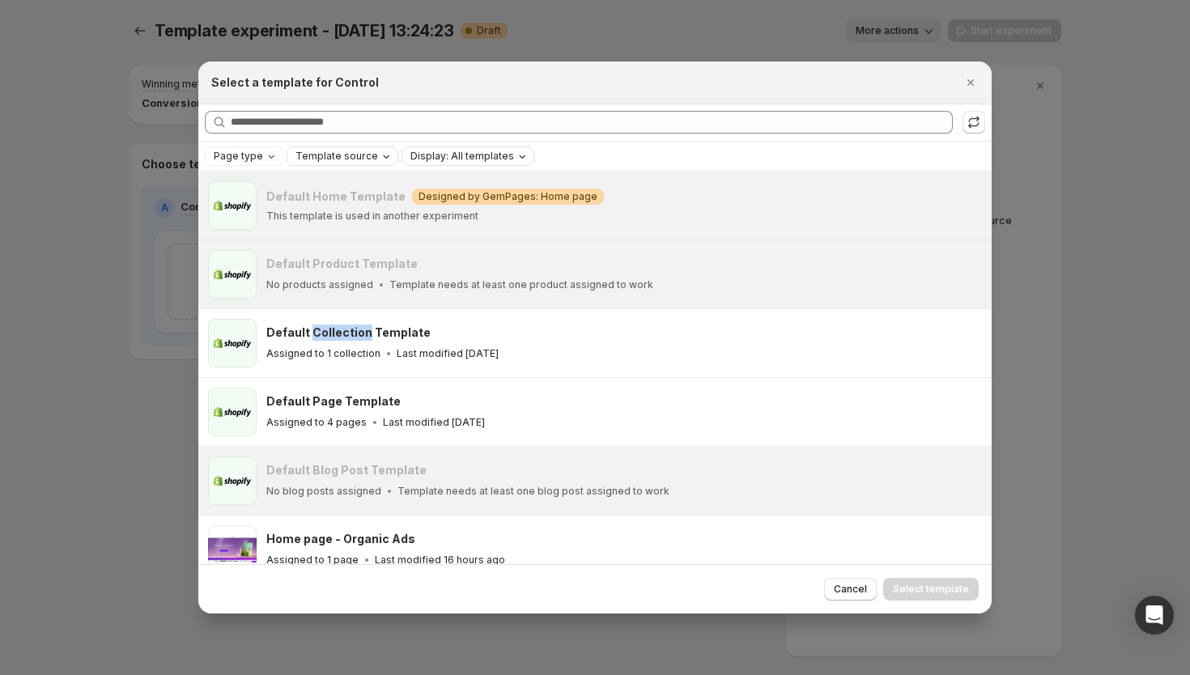
click at [321, 151] on span "Template source" at bounding box center [336, 156] width 83 height 13
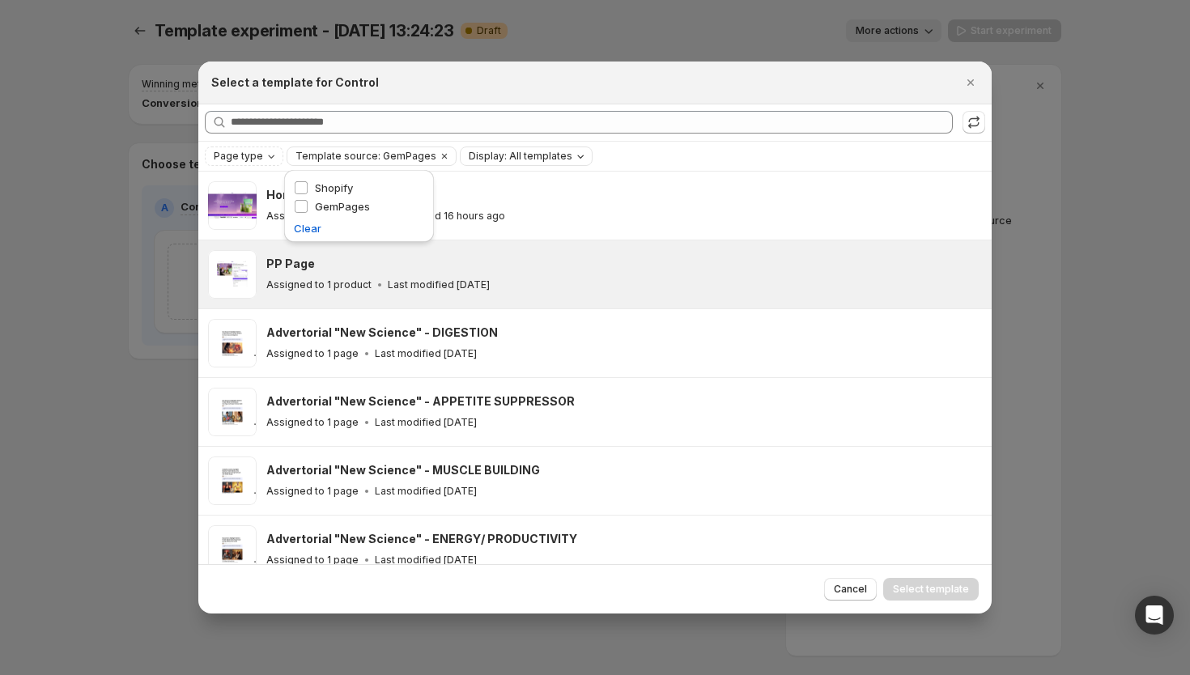
click at [545, 245] on div "PP Page Assigned to 1 product Last modified [DATE]" at bounding box center [594, 274] width 793 height 68
click at [618, 154] on div "Page type Template source: GemPages Display: All templates Clear all" at bounding box center [595, 155] width 780 height 19
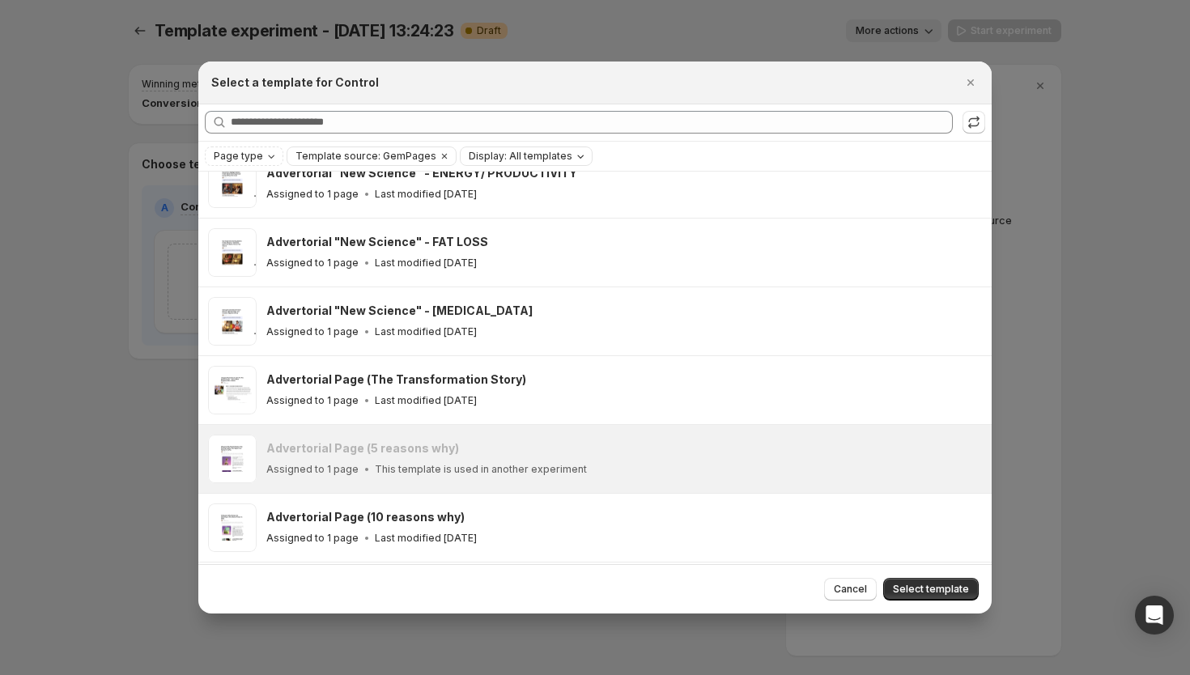
scroll to position [427, 0]
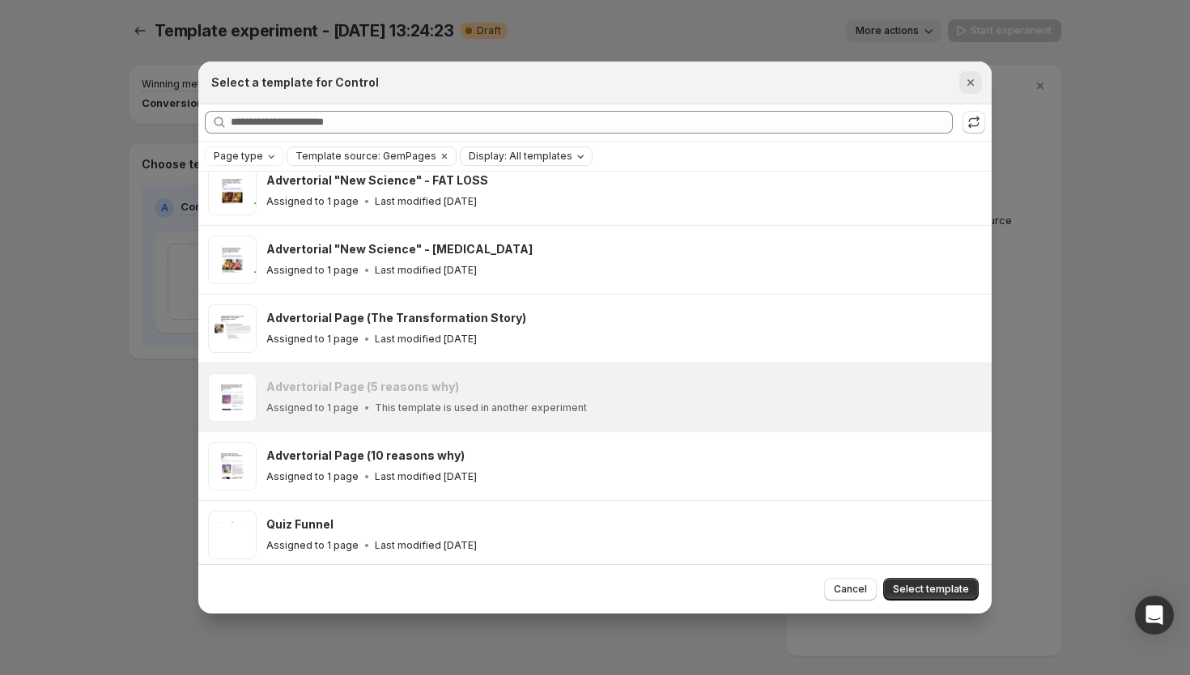
click at [980, 87] on button "Close" at bounding box center [970, 82] width 23 height 23
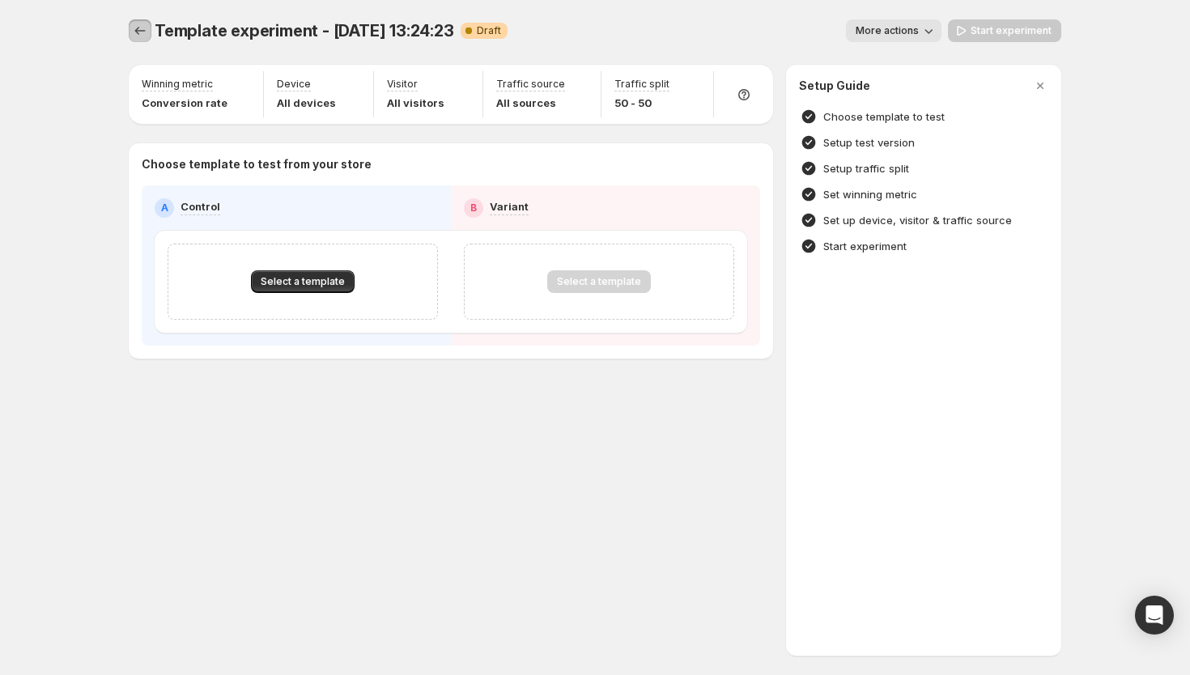
click at [142, 32] on icon "Experiments" at bounding box center [140, 31] width 16 height 16
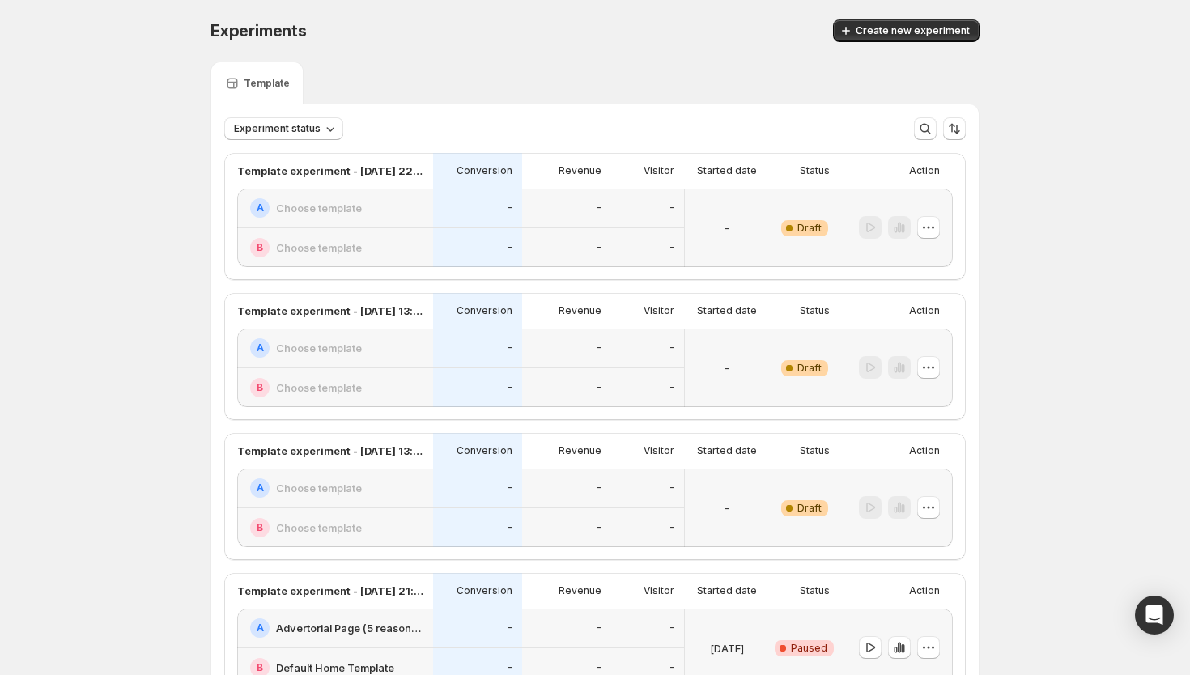
scroll to position [126, 0]
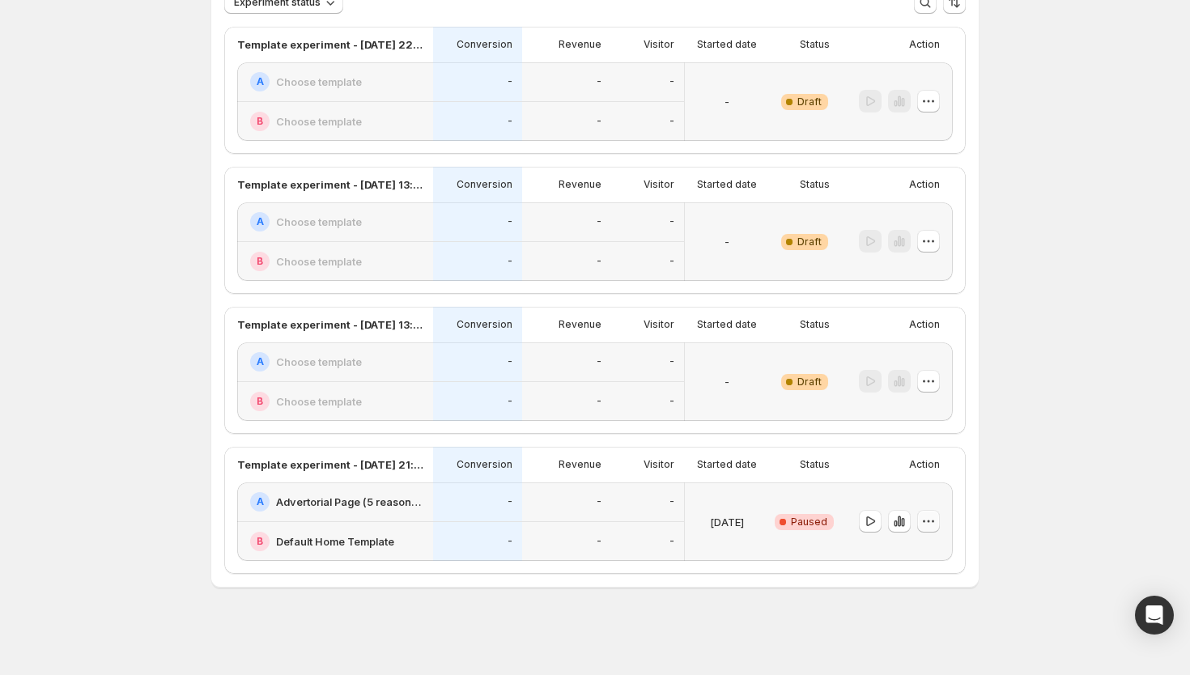
click at [927, 520] on icon "button" at bounding box center [928, 521] width 2 height 2
drag, startPoint x: 923, startPoint y: 636, endPoint x: 798, endPoint y: 605, distance: 128.4
click at [798, 605] on div "Experiments. This page is ready Experiments Create new experiment Template Expe…" at bounding box center [595, 274] width 1190 height 801
click at [929, 375] on icon "button" at bounding box center [928, 381] width 16 height 16
click at [910, 492] on span "Delete" at bounding box center [916, 496] width 32 height 13
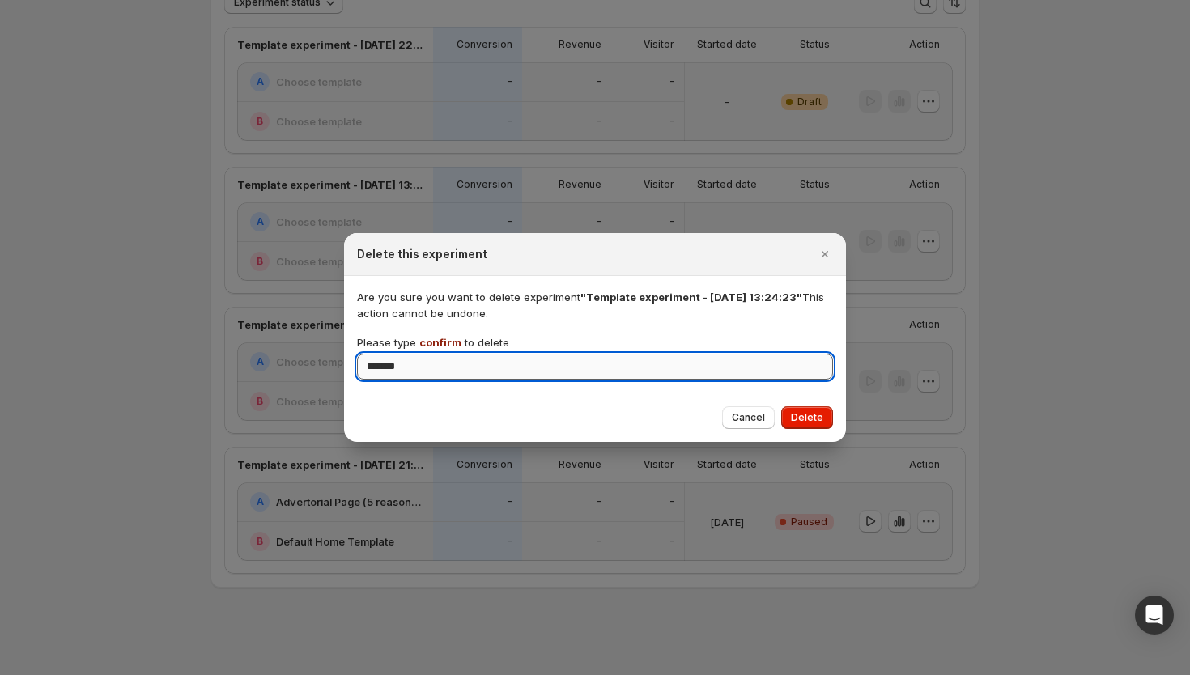
type input "*******"
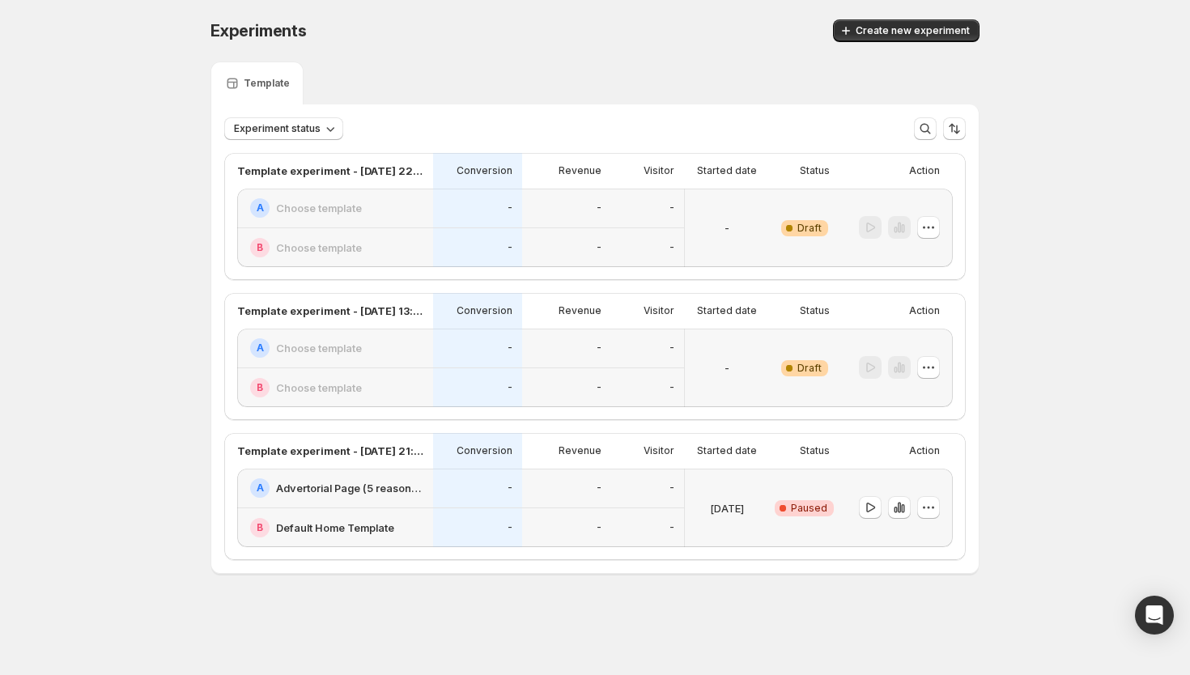
scroll to position [0, 0]
click at [924, 367] on icon "button" at bounding box center [924, 368] width 2 height 2
click at [912, 483] on span "Delete" at bounding box center [916, 483] width 32 height 13
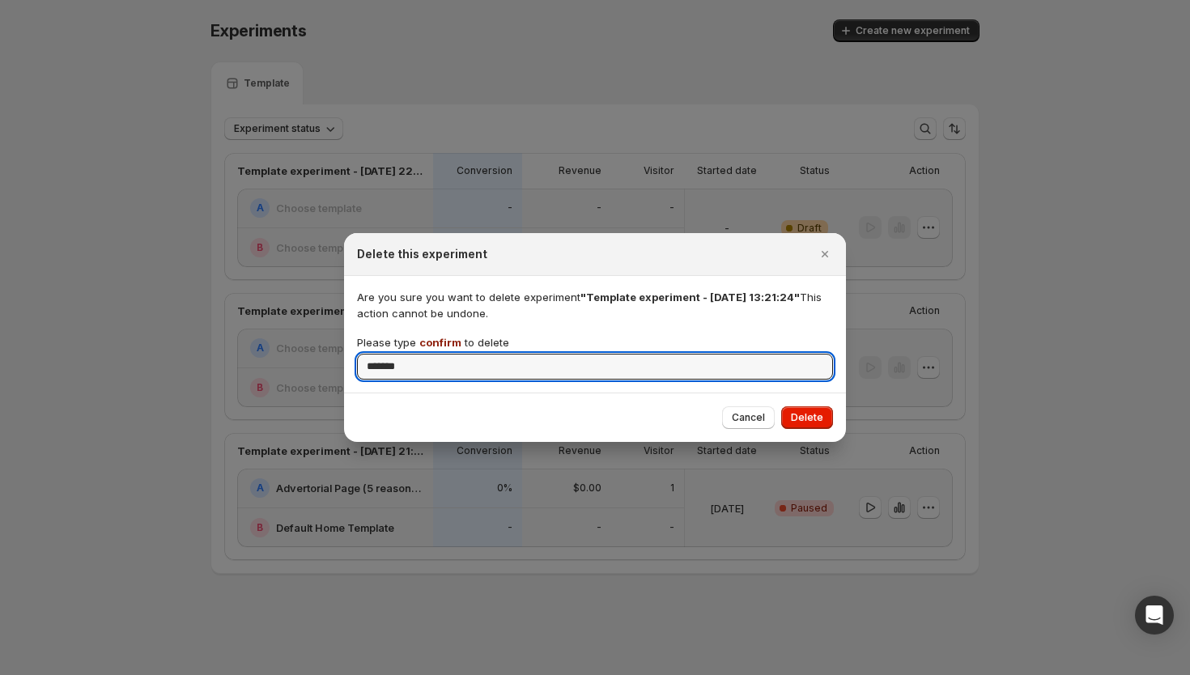
type input "*******"
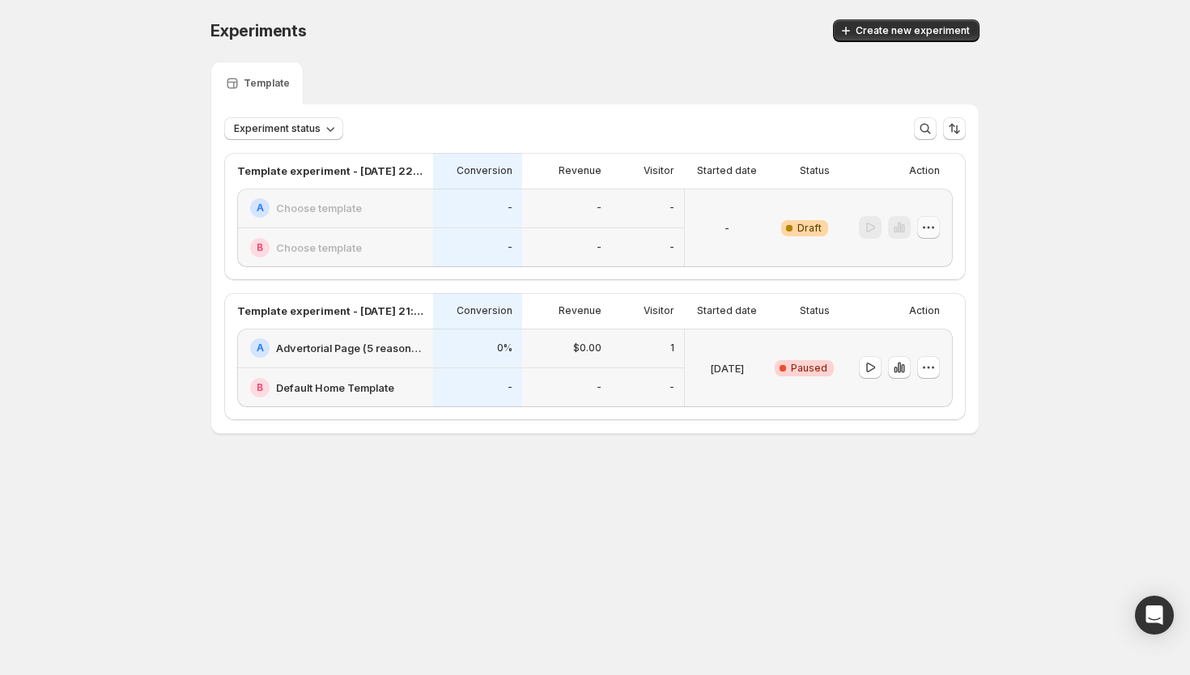
click at [918, 221] on button "button" at bounding box center [928, 227] width 23 height 23
click at [904, 337] on span "Delete" at bounding box center [916, 343] width 32 height 13
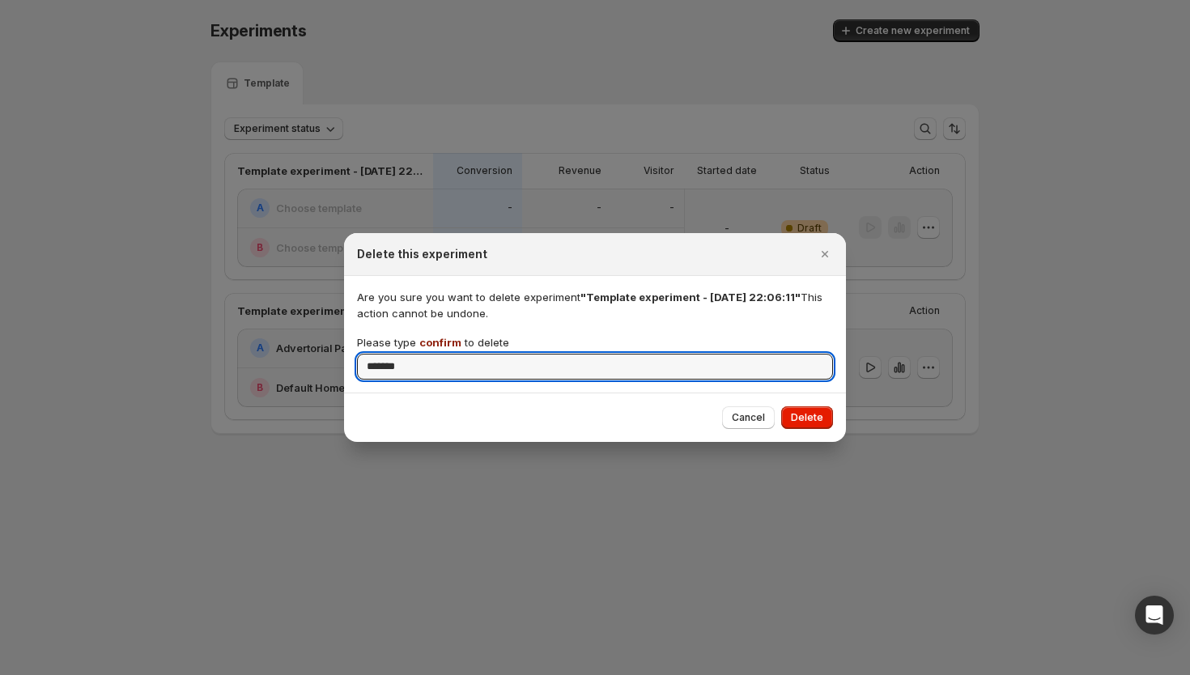
type input "*******"
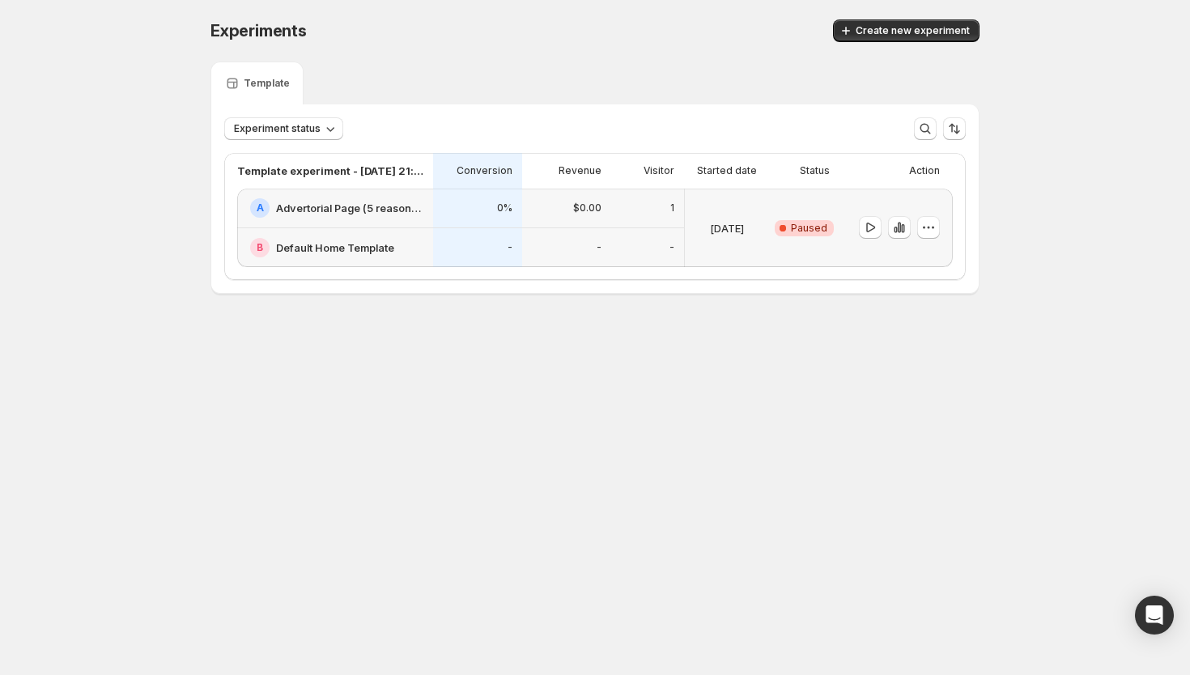
click at [533, 242] on div "-" at bounding box center [567, 248] width 70 height 20
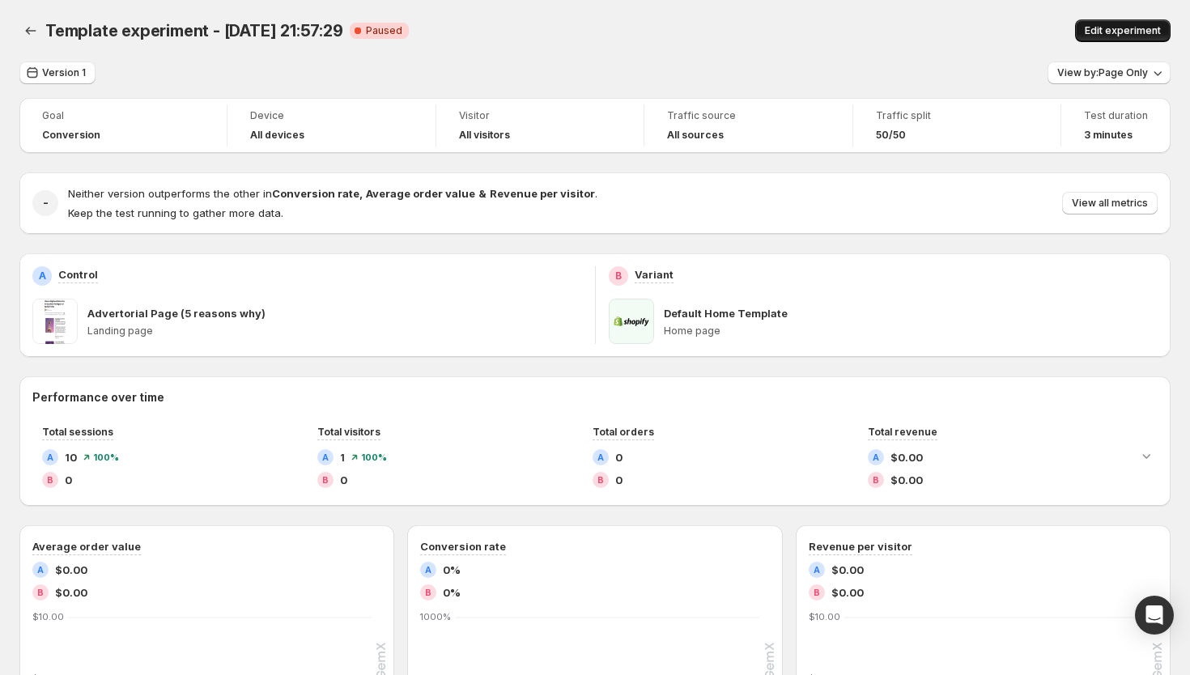
click at [1089, 25] on span "Edit experiment" at bounding box center [1122, 30] width 76 height 13
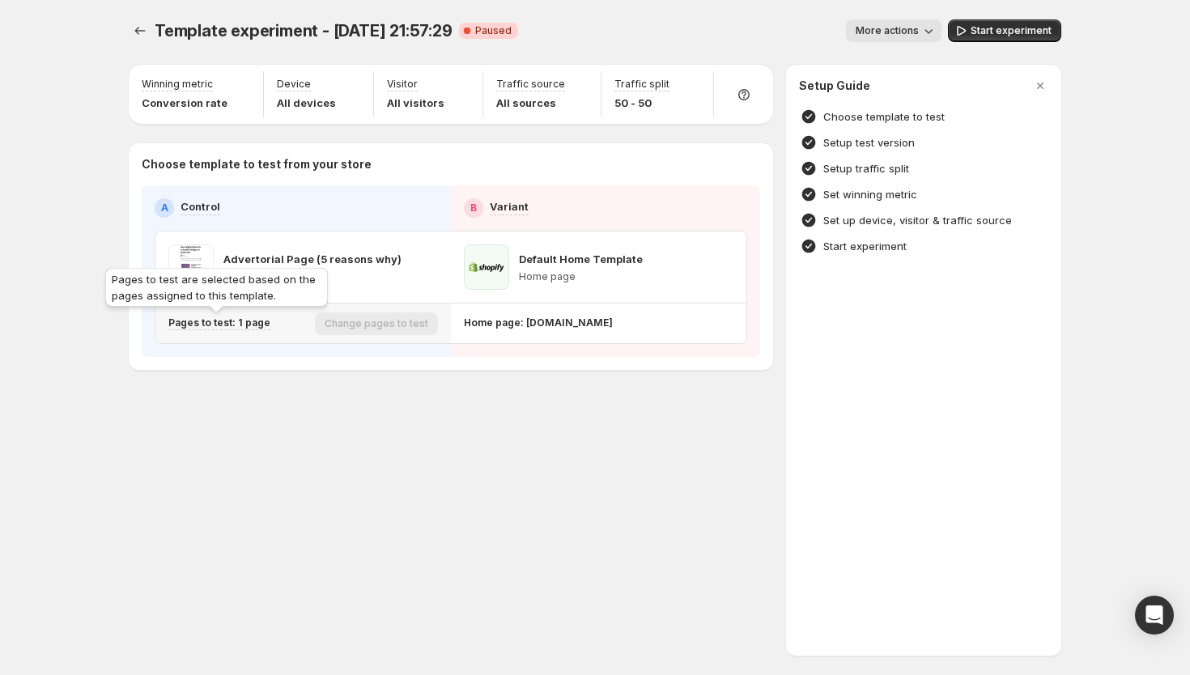
click at [223, 318] on p "Pages to test: 1 page" at bounding box center [219, 322] width 102 height 13
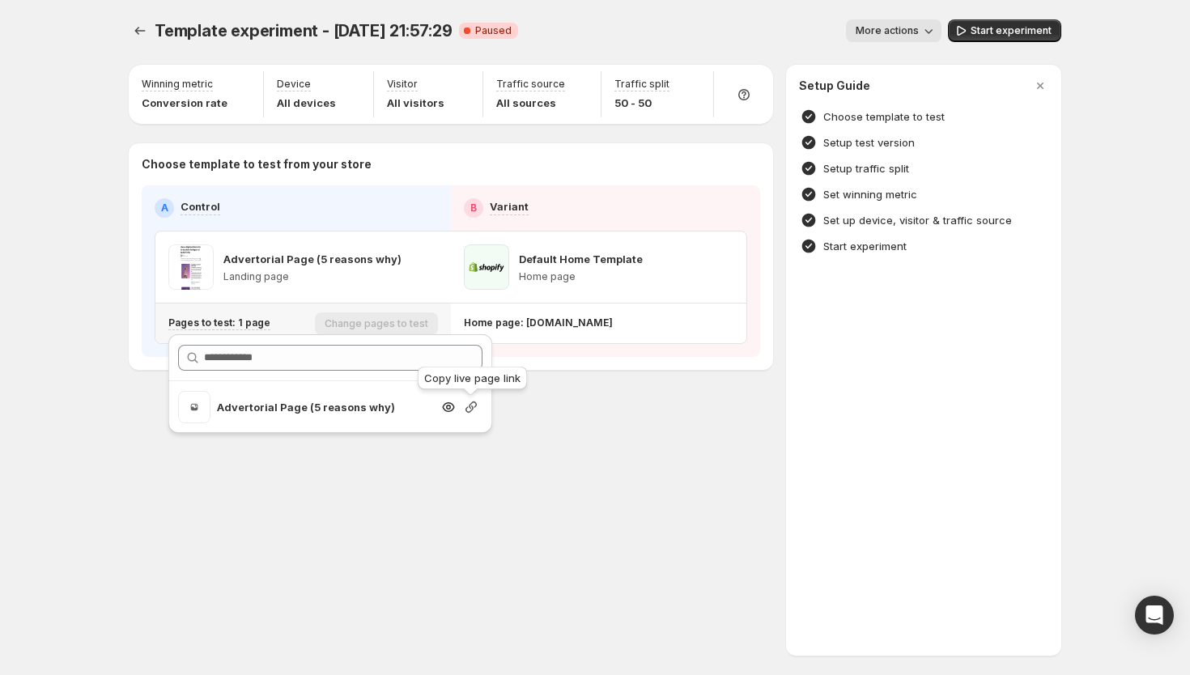
click at [469, 406] on icon "Search for and select a customer segment" at bounding box center [470, 406] width 11 height 11
click at [441, 407] on icon "Search for and select a customer segment" at bounding box center [448, 407] width 16 height 16
click at [1147, 609] on icon "Open Intercom Messenger" at bounding box center [1153, 614] width 19 height 21
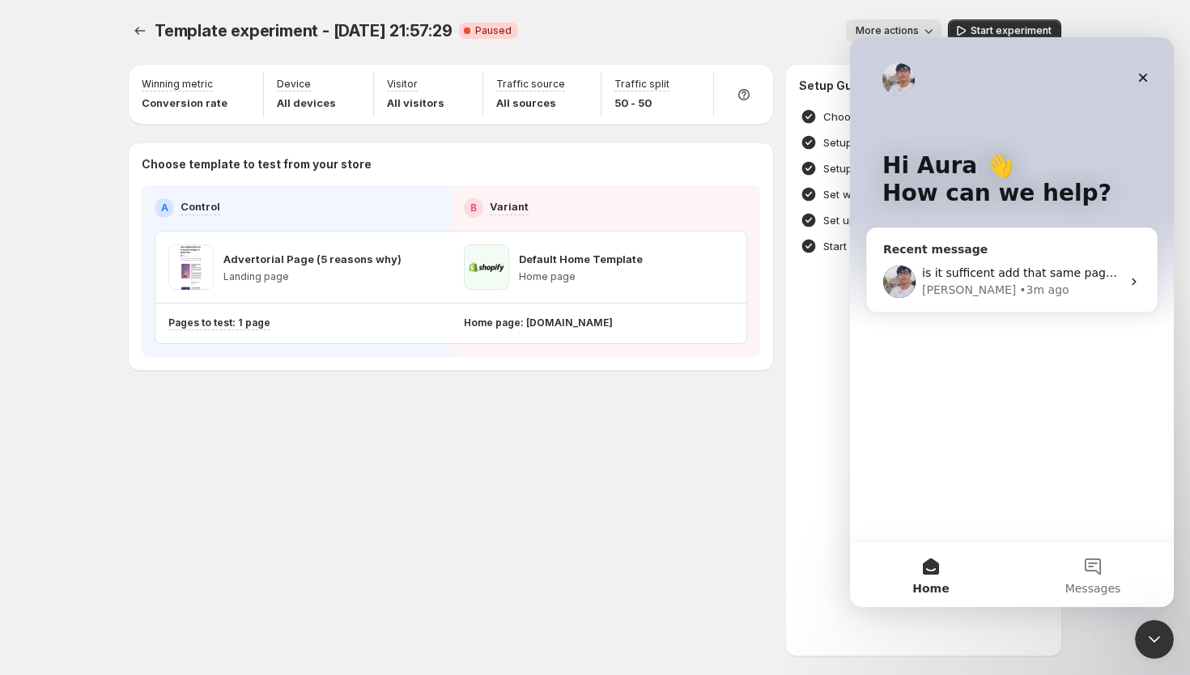
click at [1019, 292] on div "• 3m ago" at bounding box center [1043, 290] width 49 height 17
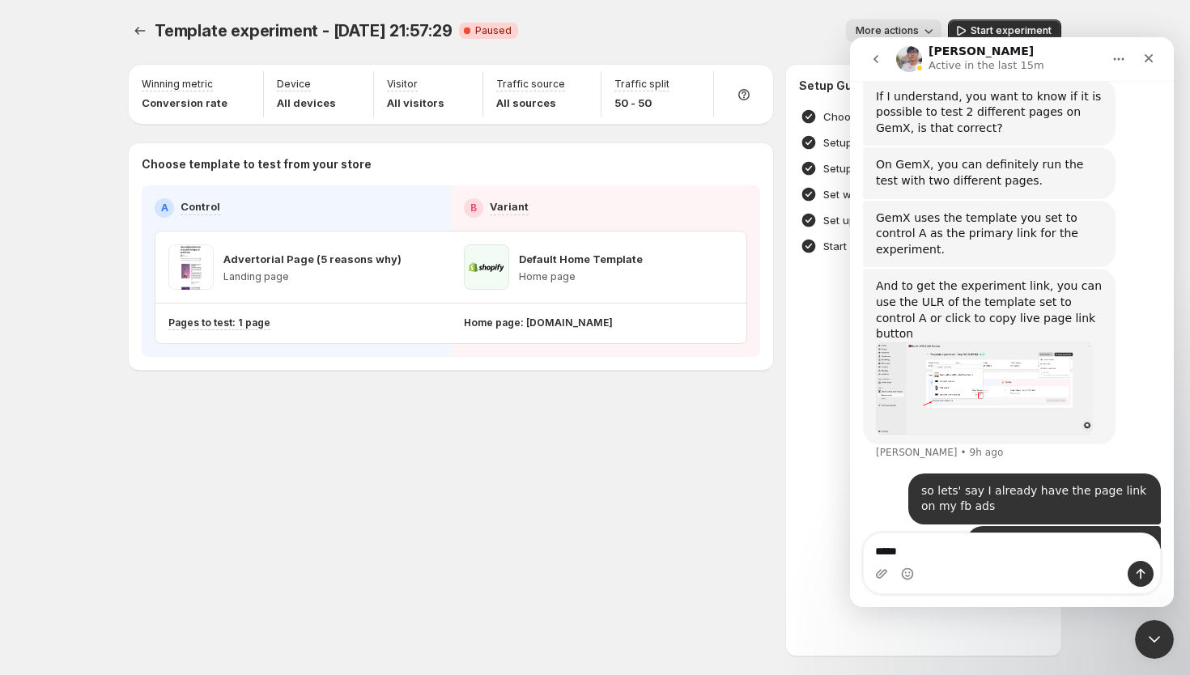
scroll to position [698, 0]
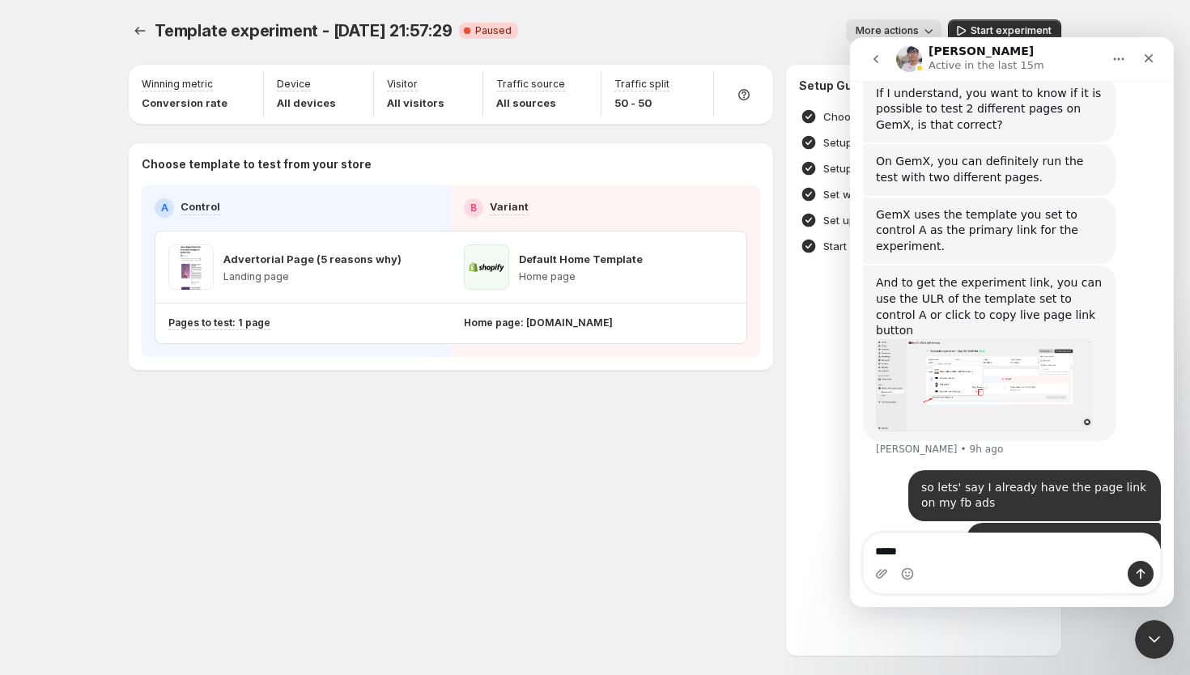
click at [915, 548] on textarea "****" at bounding box center [1011, 547] width 296 height 28
type textarea "*"
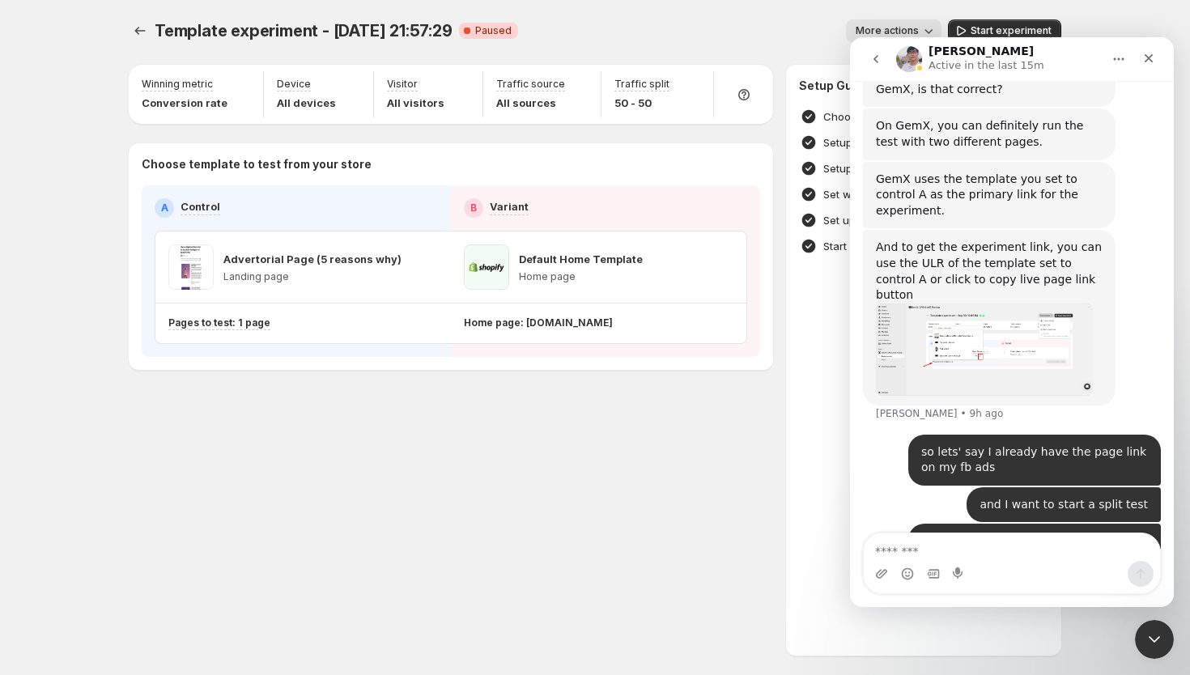
scroll to position [736, 0]
click at [1150, 630] on icon "Close Intercom Messenger" at bounding box center [1151, 636] width 19 height 19
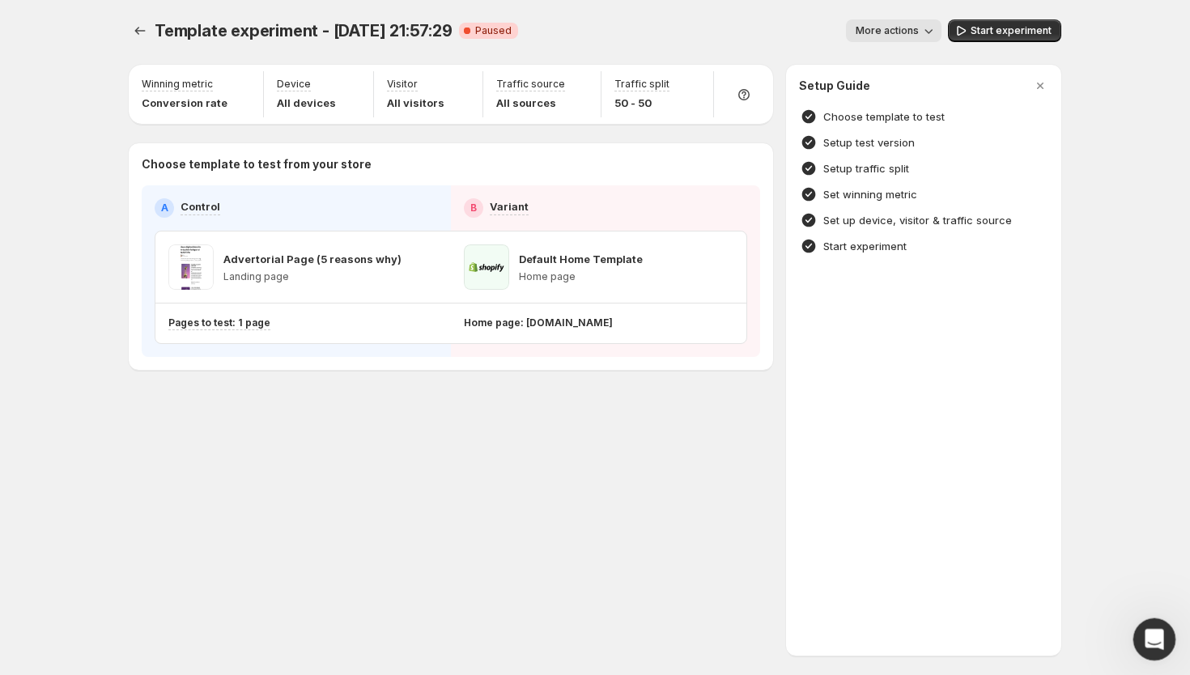
scroll to position [0, 0]
click at [1146, 637] on icon "Open Intercom Messenger" at bounding box center [1152, 637] width 27 height 27
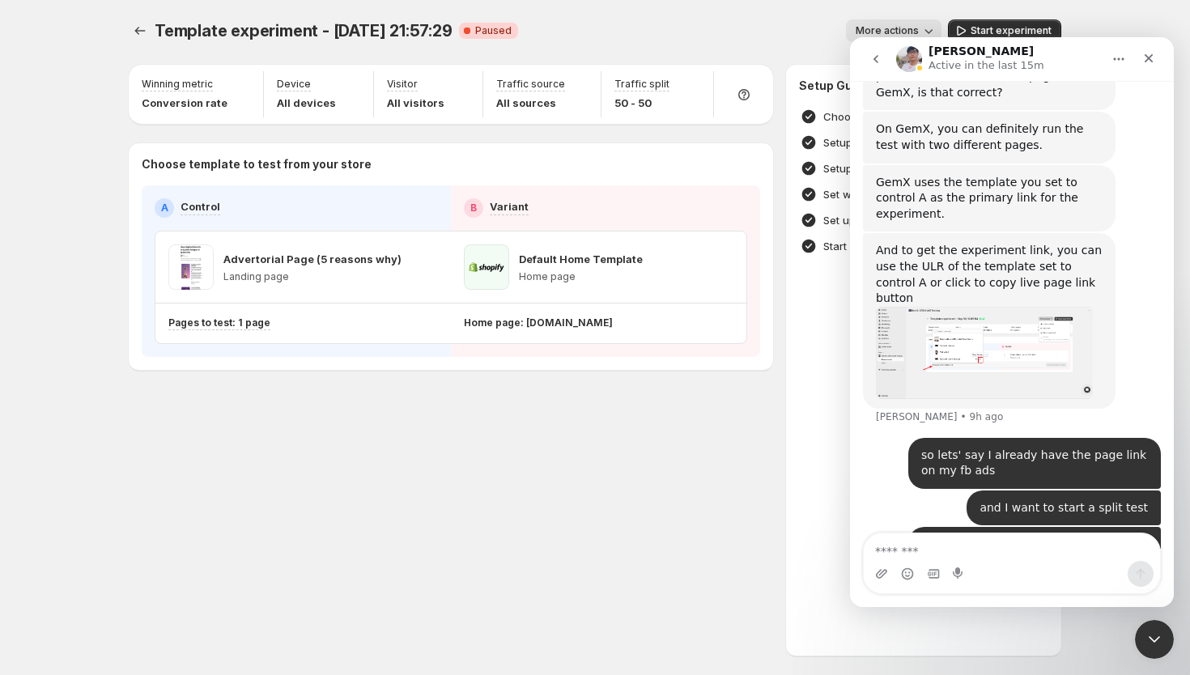
scroll to position [736, 0]
